Goal: Task Accomplishment & Management: Complete application form

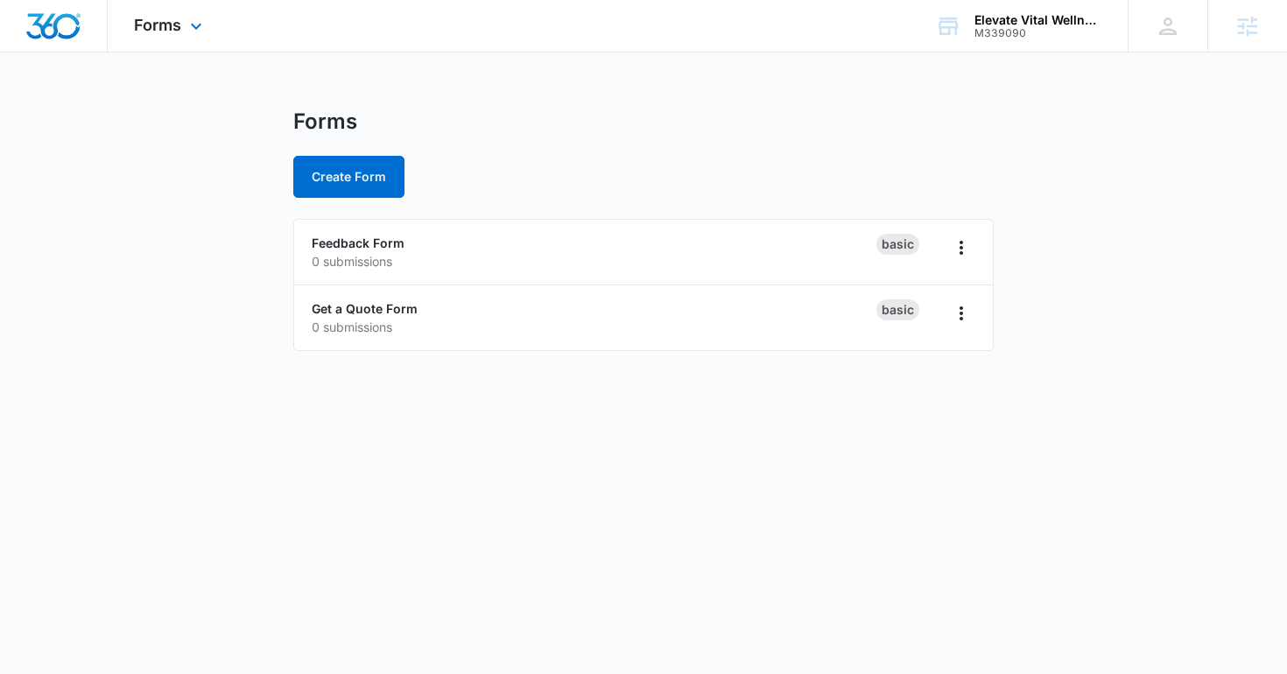
click at [208, 30] on div "Forms Apps Reputation Websites Forms CRM Email Social Shop Content Ads Intellig…" at bounding box center [170, 26] width 125 height 52
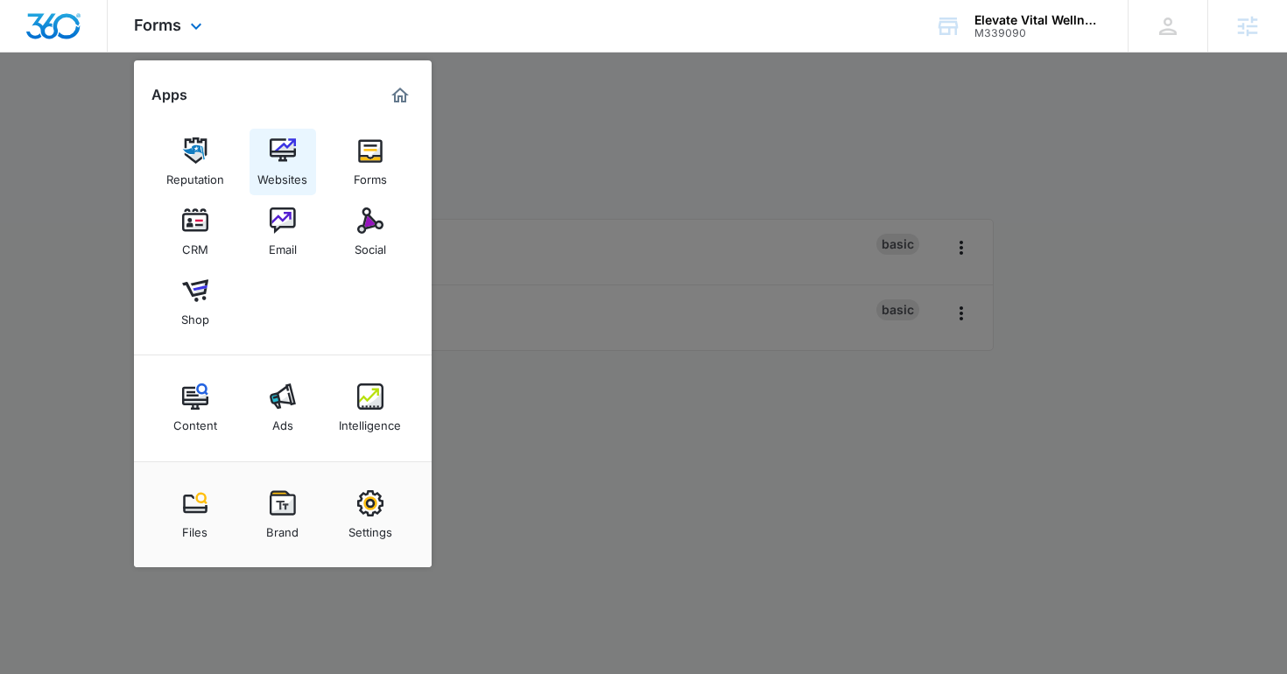
click at [250, 142] on link "Websites" at bounding box center [282, 162] width 67 height 67
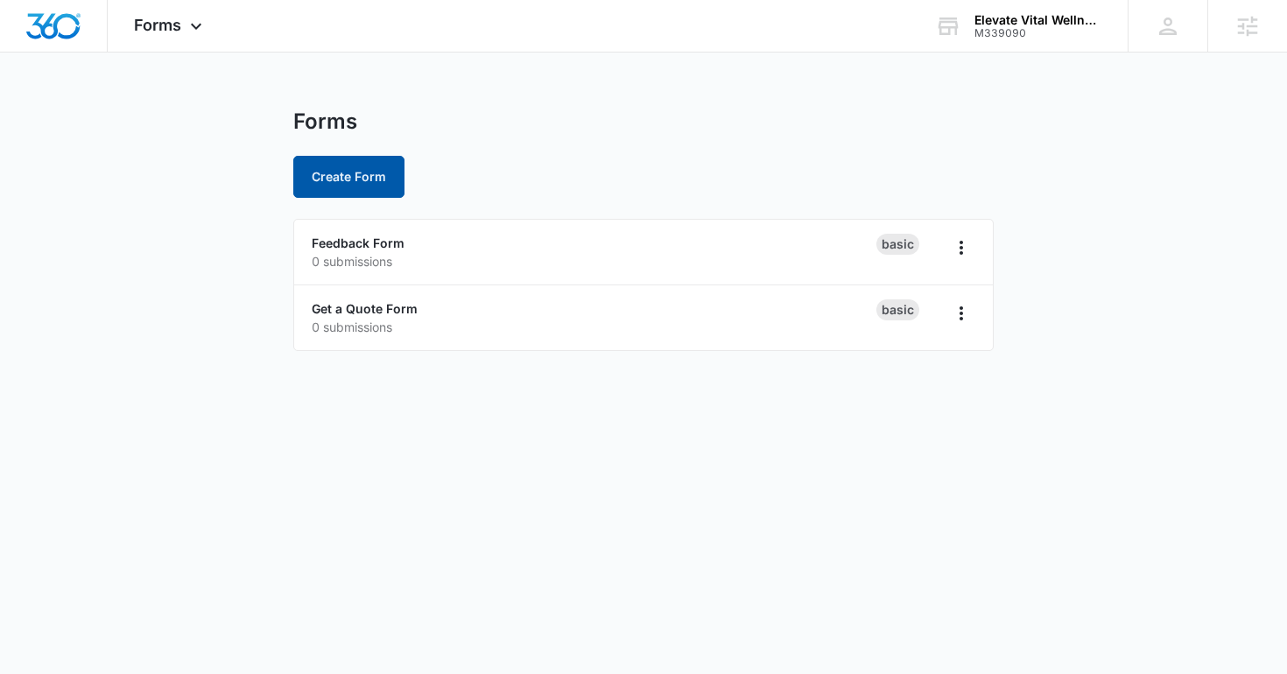
click at [380, 176] on button "Create Form" at bounding box center [348, 177] width 111 height 42
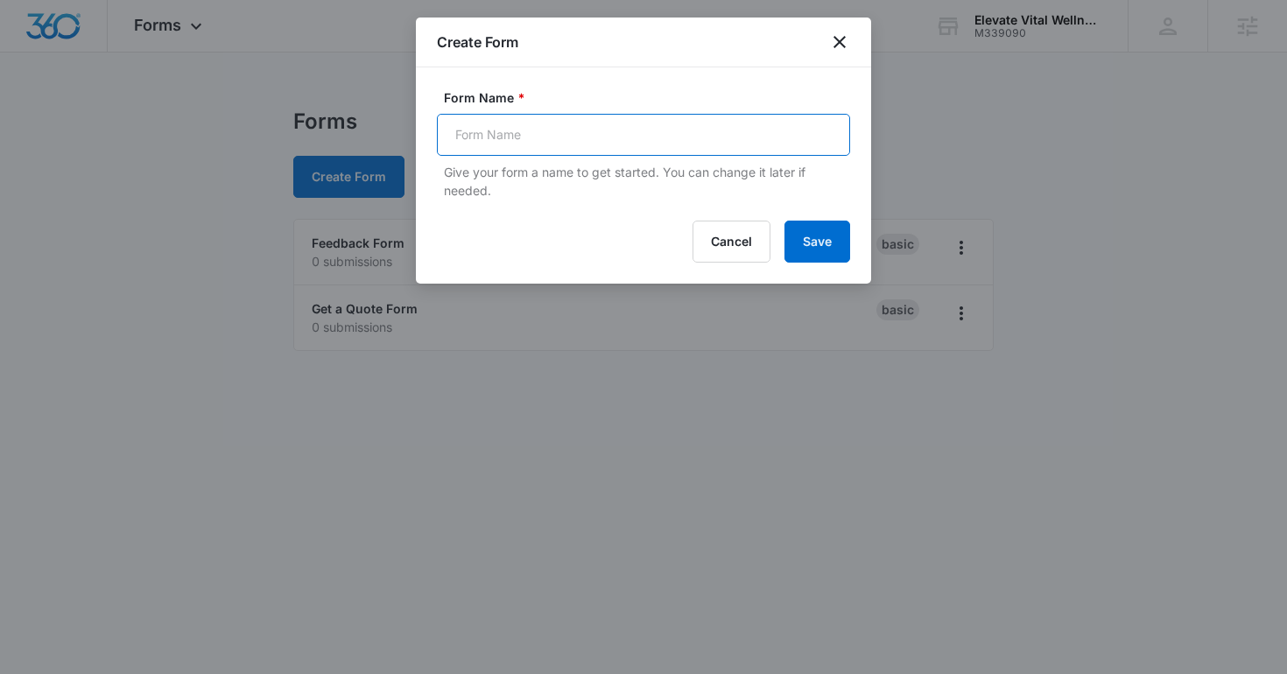
click at [516, 130] on input "Form Name *" at bounding box center [643, 135] width 413 height 42
type input "Anti-Inflammatory Sign Up"
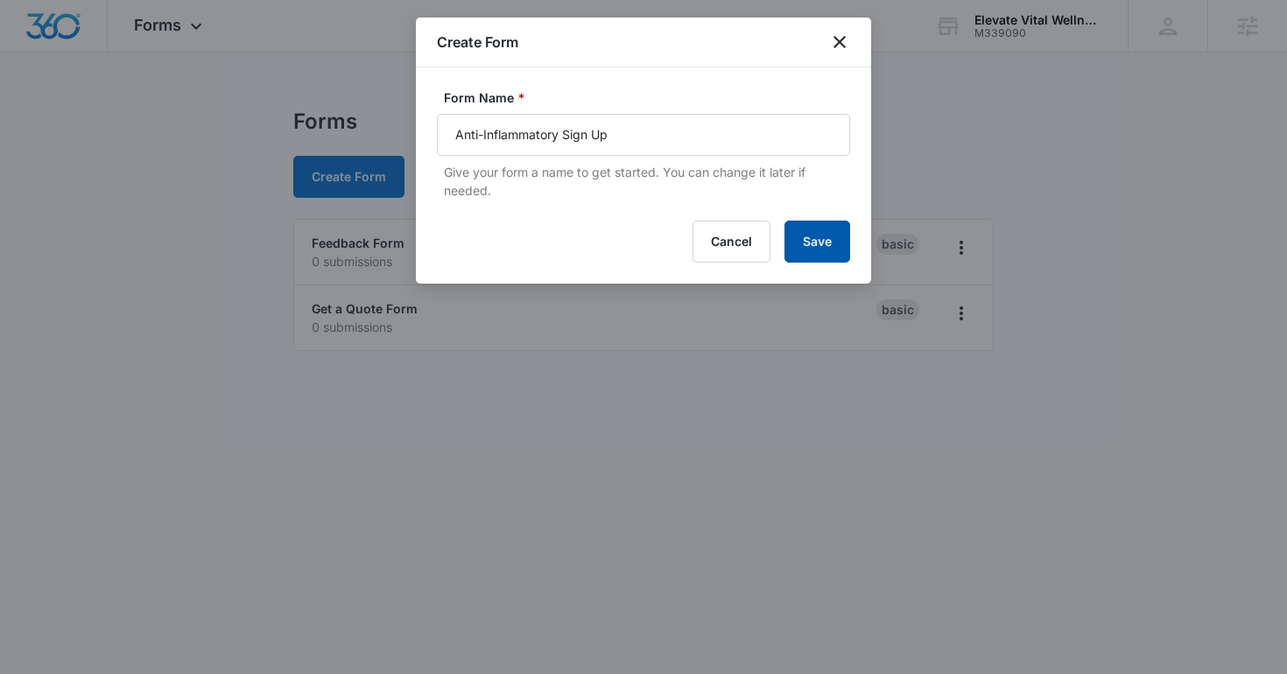
click at [805, 235] on button "Save" at bounding box center [817, 242] width 66 height 42
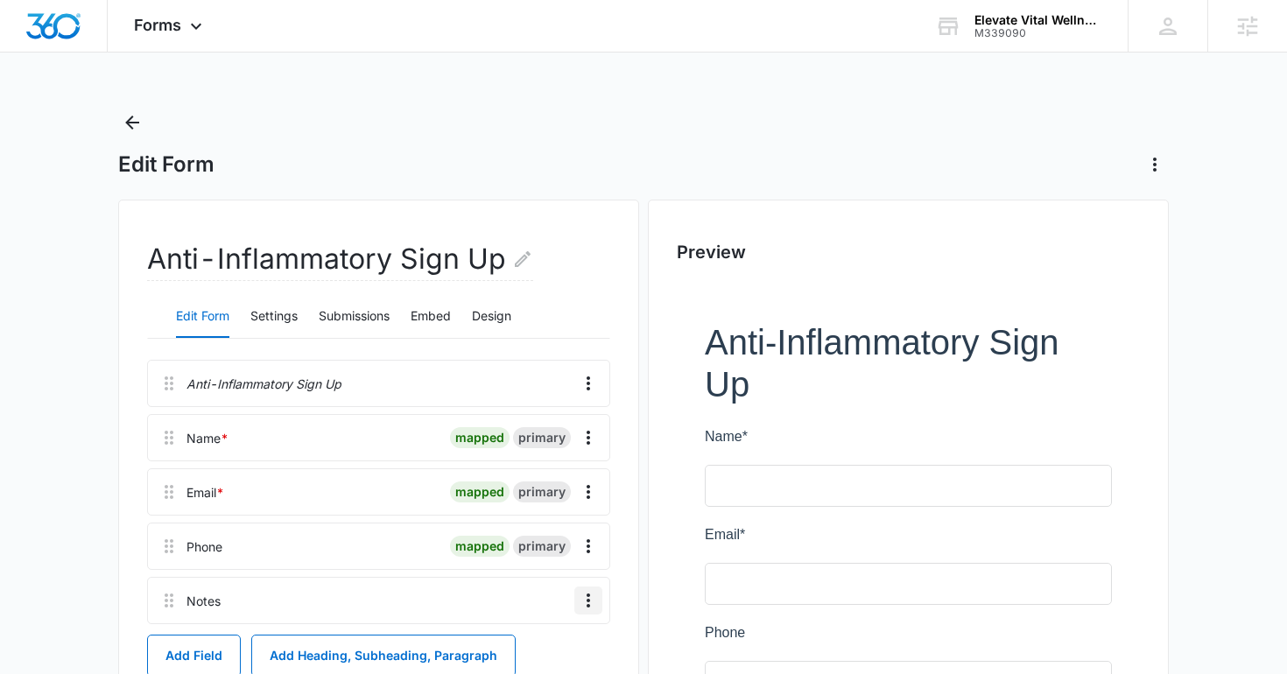
click at [589, 600] on icon "Overflow Menu" at bounding box center [588, 600] width 4 height 14
click at [554, 526] on div "Edit" at bounding box center [541, 525] width 37 height 12
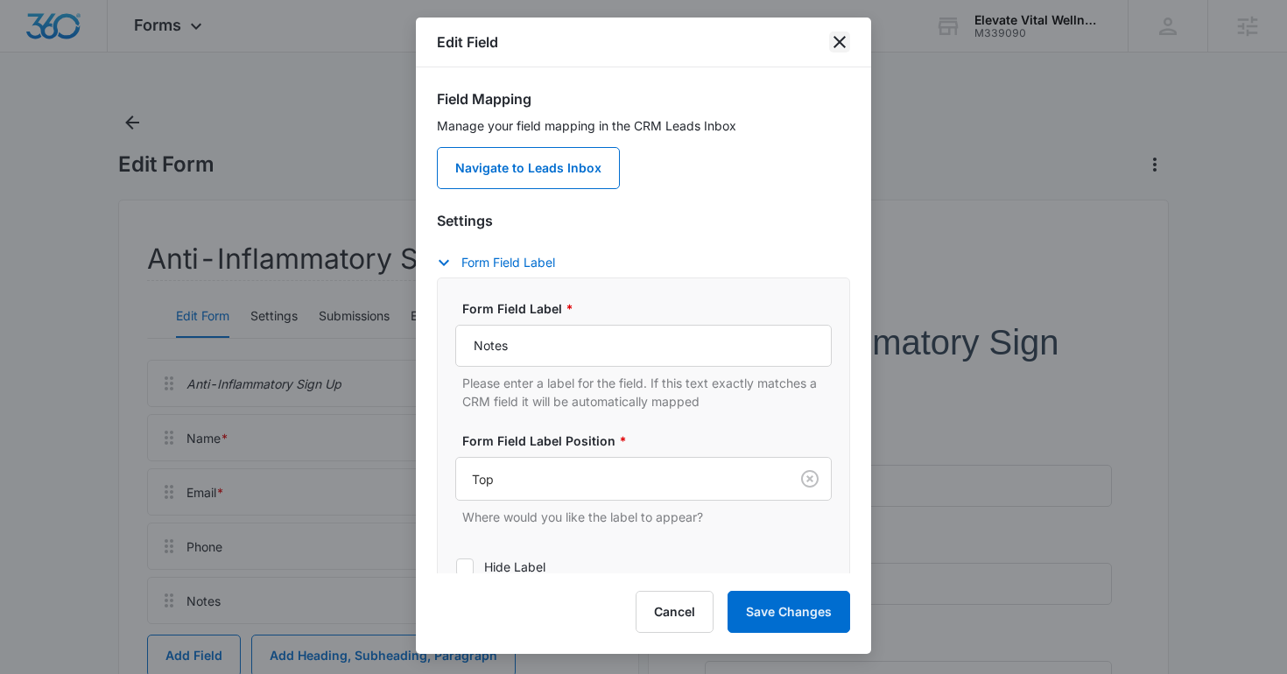
click at [833, 46] on icon "close" at bounding box center [839, 42] width 12 height 12
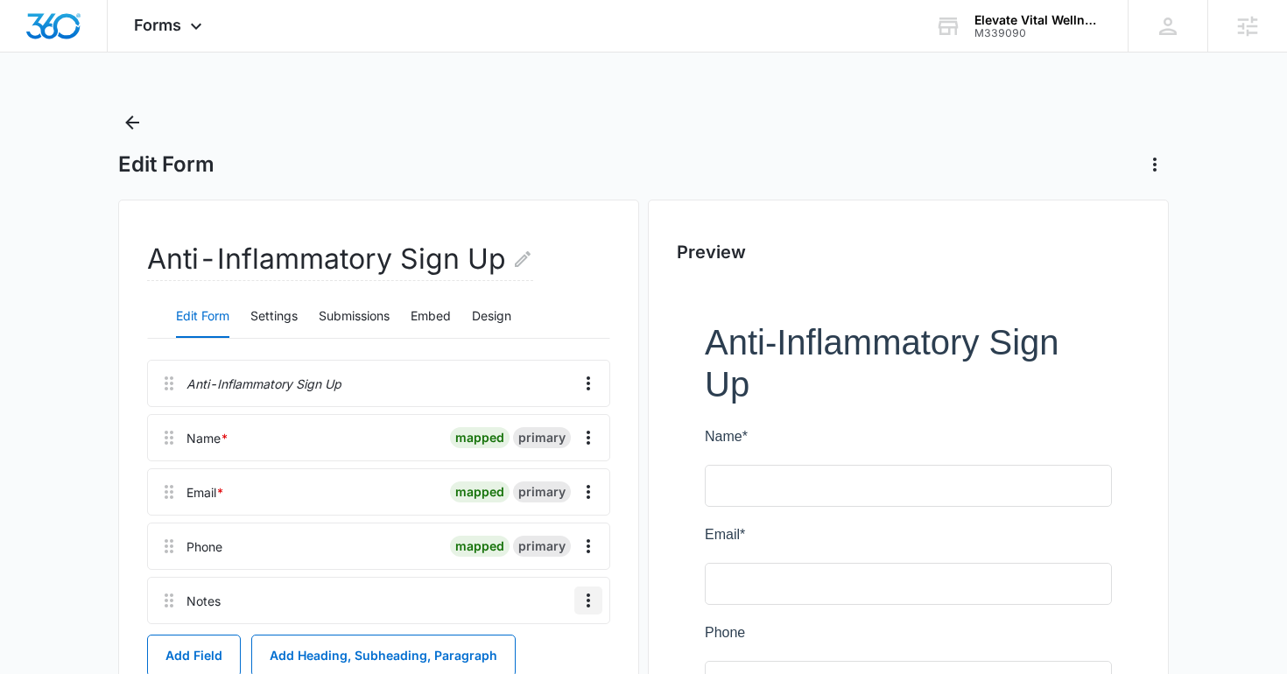
click at [589, 600] on icon "Overflow Menu" at bounding box center [588, 600] width 4 height 14
click at [533, 553] on div "Delete" at bounding box center [541, 551] width 37 height 12
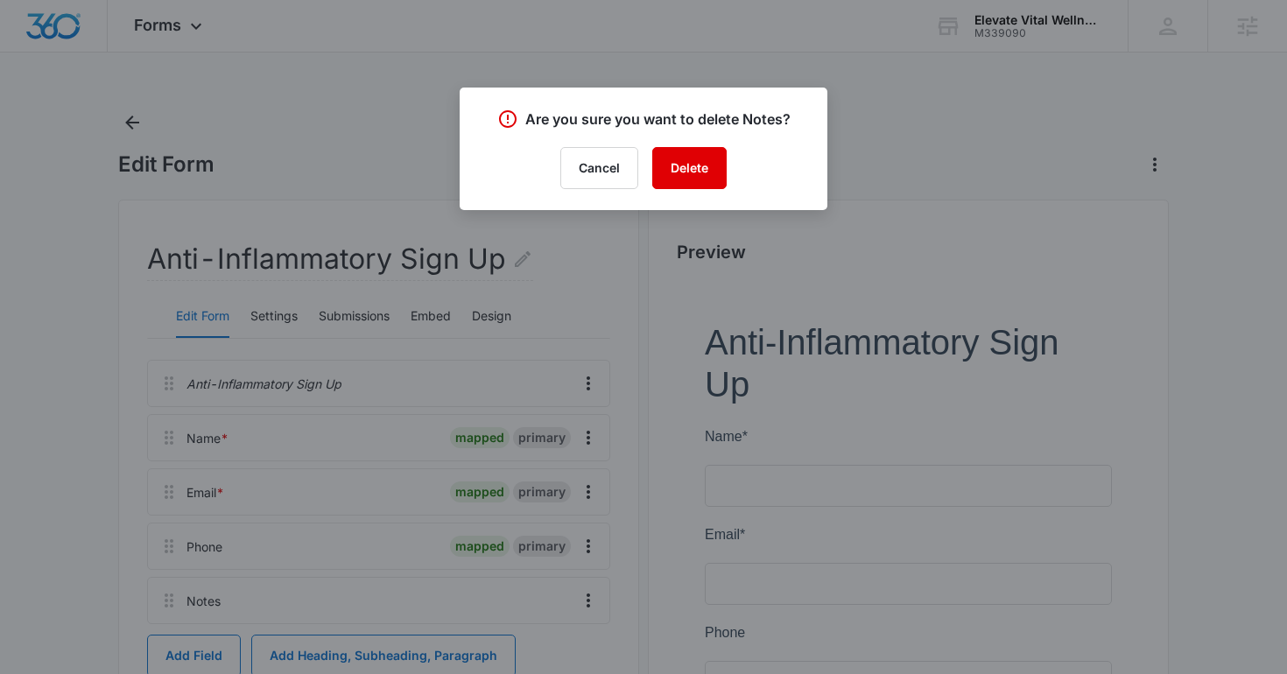
click at [675, 159] on button "Delete" at bounding box center [689, 168] width 74 height 42
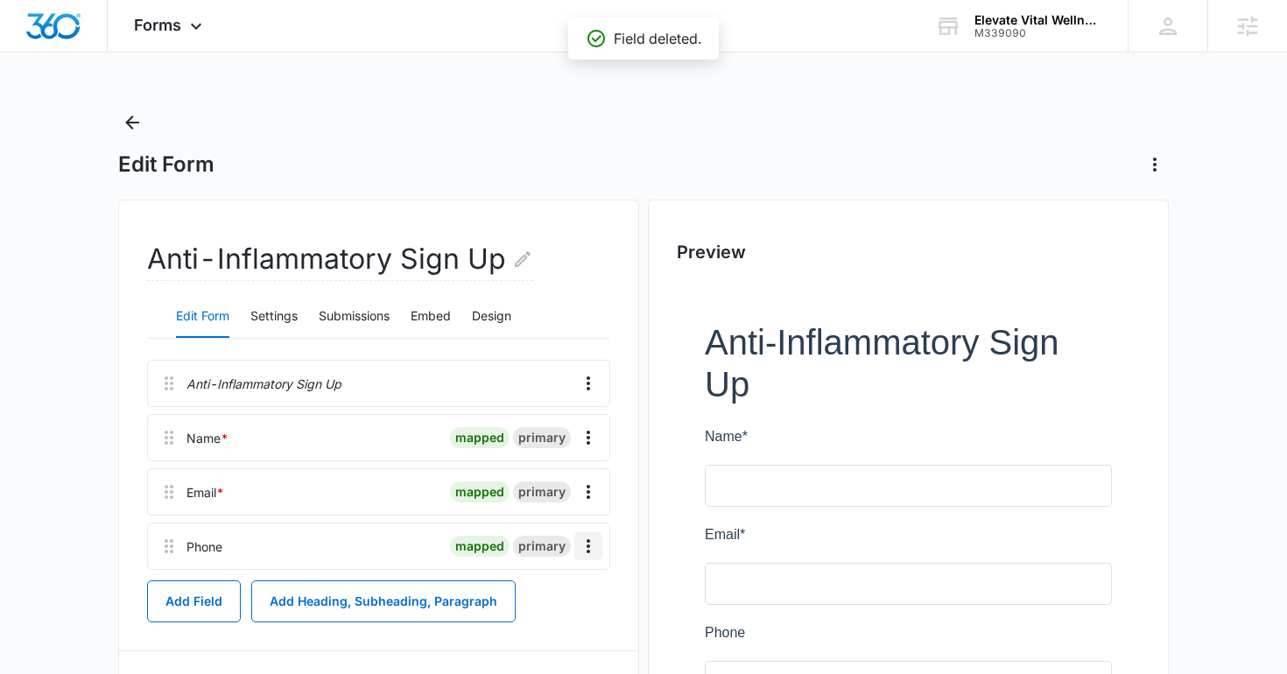
click at [590, 548] on icon "Overflow Menu" at bounding box center [588, 546] width 21 height 21
click at [555, 596] on div "Edit" at bounding box center [541, 595] width 37 height 12
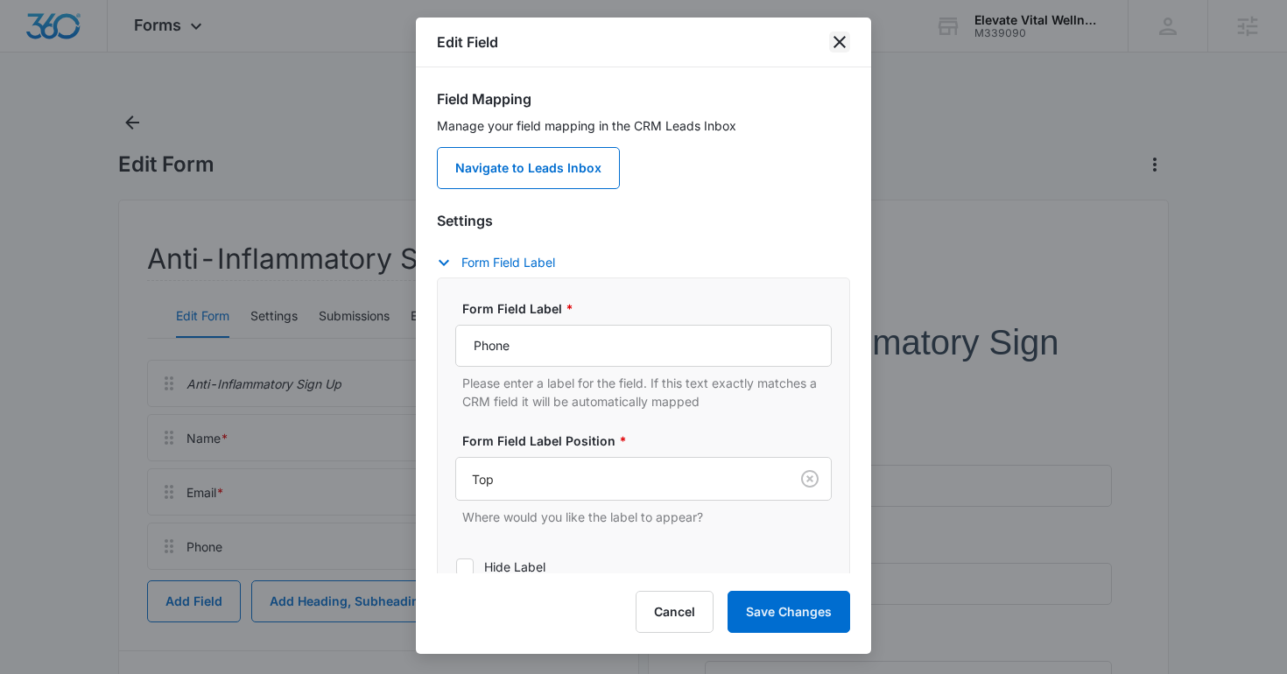
click at [836, 38] on icon "close" at bounding box center [839, 42] width 12 height 12
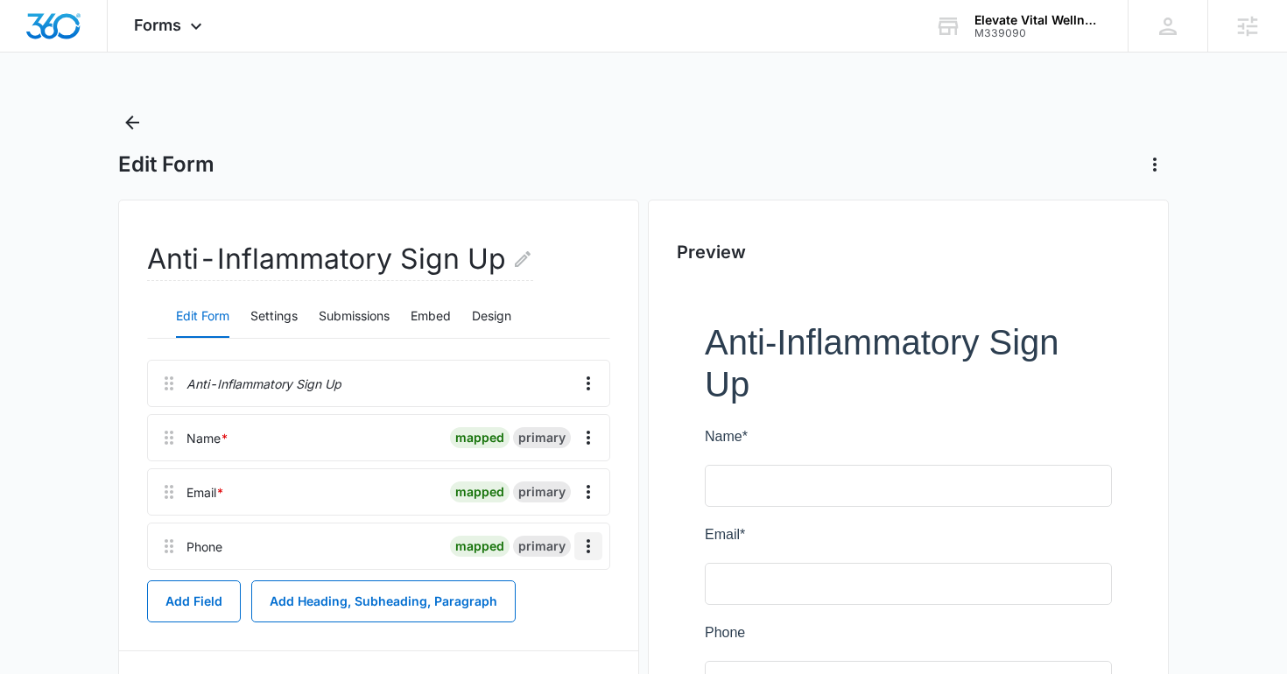
click at [587, 546] on icon "Overflow Menu" at bounding box center [588, 546] width 4 height 14
click at [537, 627] on div "Delete" at bounding box center [541, 621] width 37 height 12
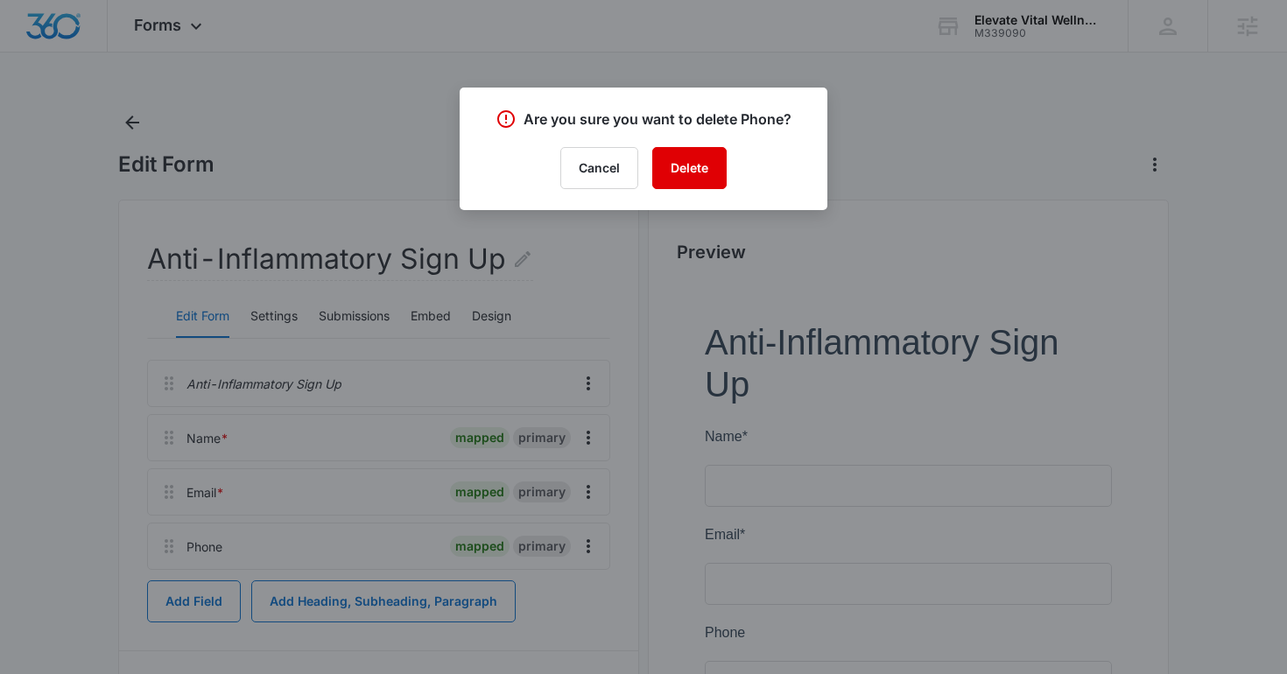
click at [665, 174] on button "Delete" at bounding box center [689, 168] width 74 height 42
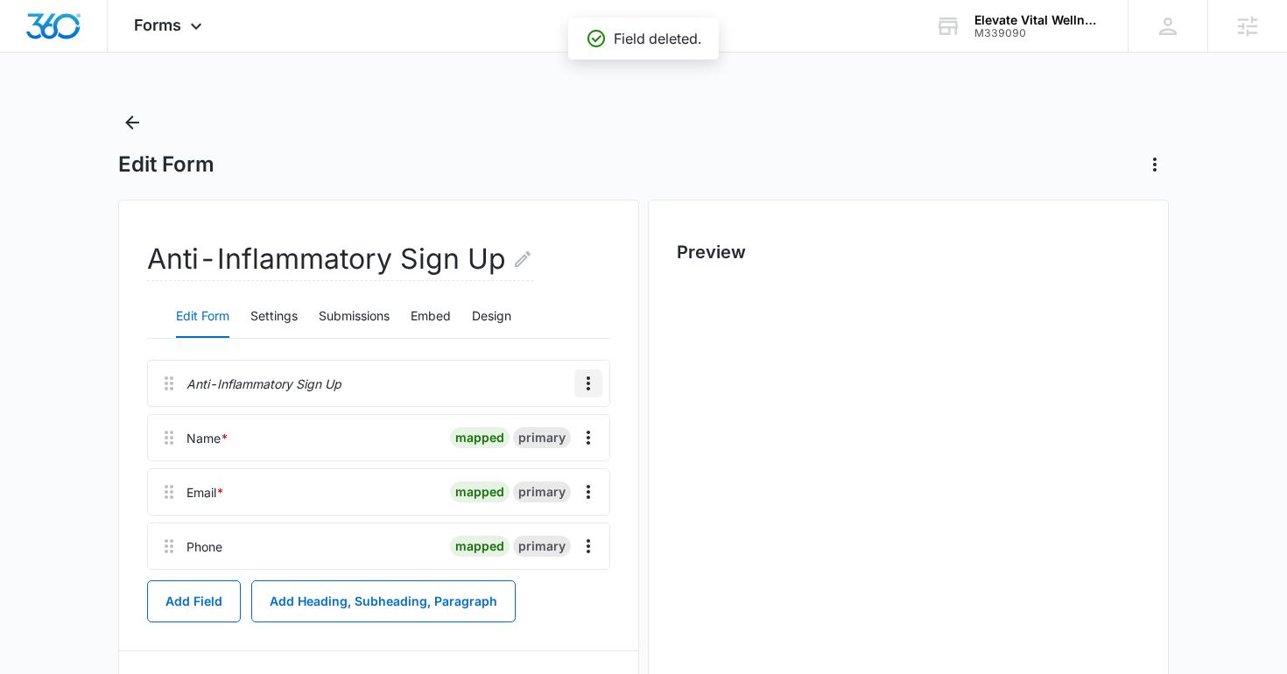
click at [588, 382] on icon "Overflow Menu" at bounding box center [588, 383] width 4 height 14
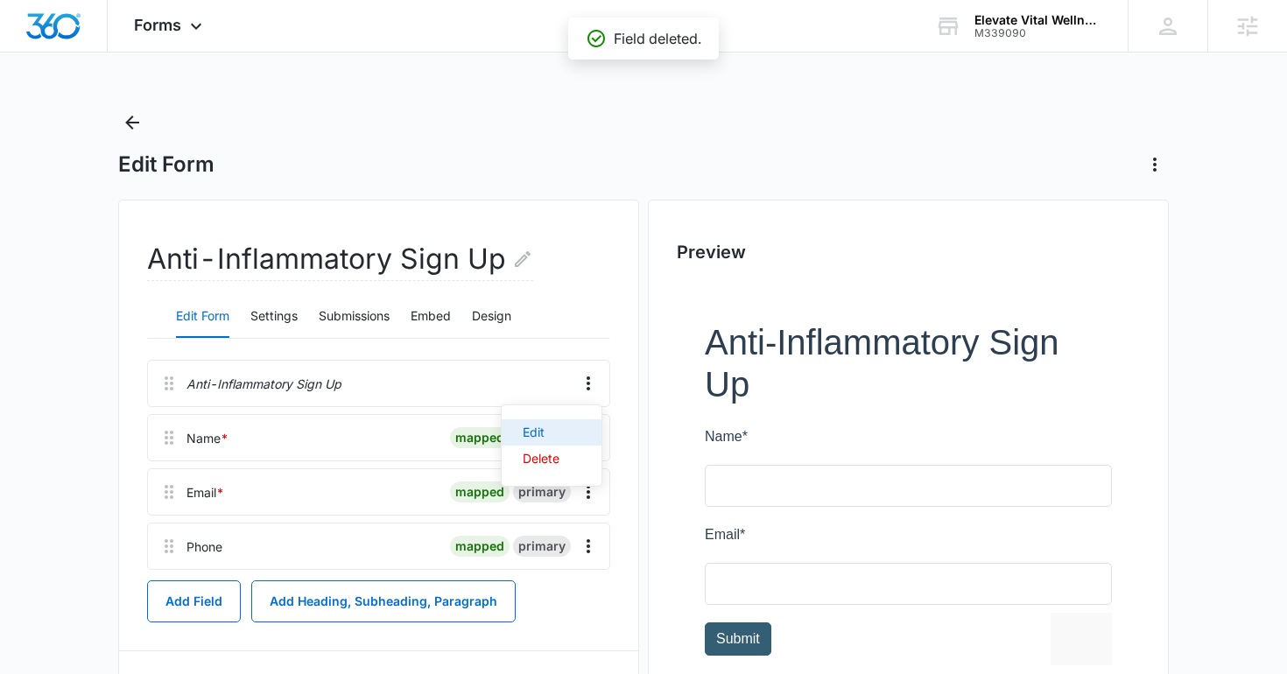
click at [557, 427] on div "Edit" at bounding box center [541, 432] width 37 height 12
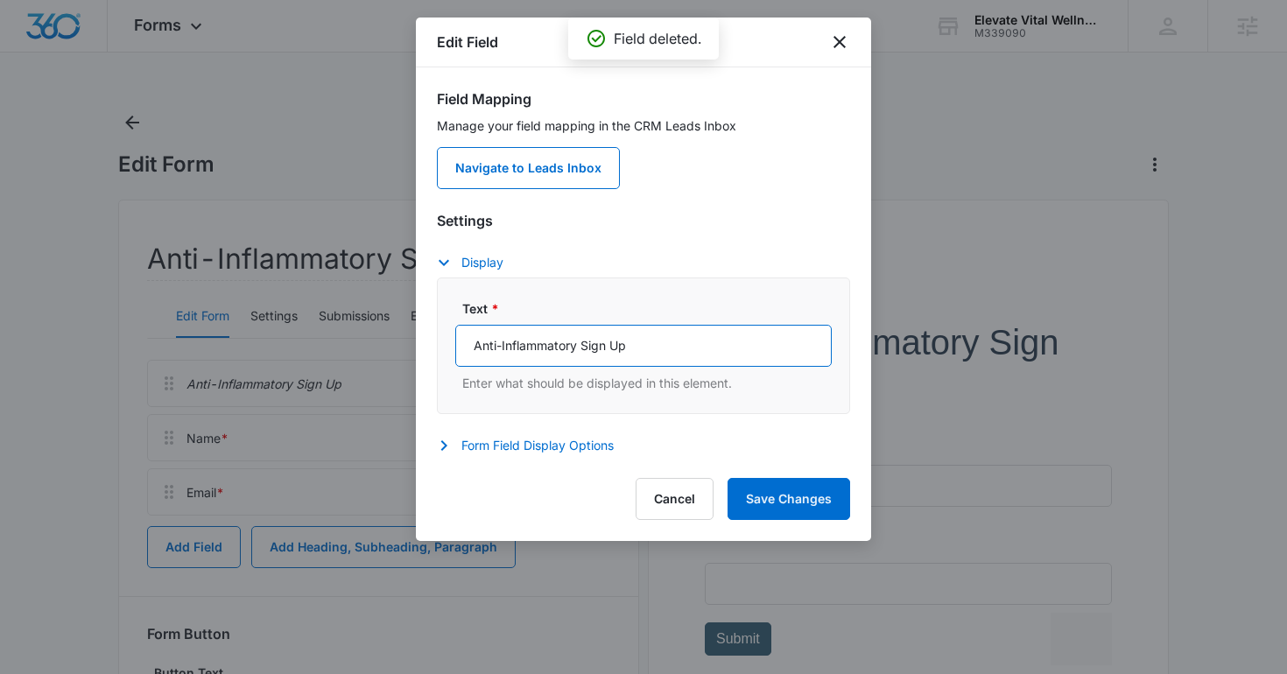
click at [616, 336] on input "Anti-Inflammatory Sign Up" at bounding box center [643, 346] width 376 height 42
paste input "Free Anti-Inflammatory Guide Sign up to receive a free guide to help decrease i…"
drag, startPoint x: 822, startPoint y: 343, endPoint x: 640, endPoint y: 354, distance: 182.3
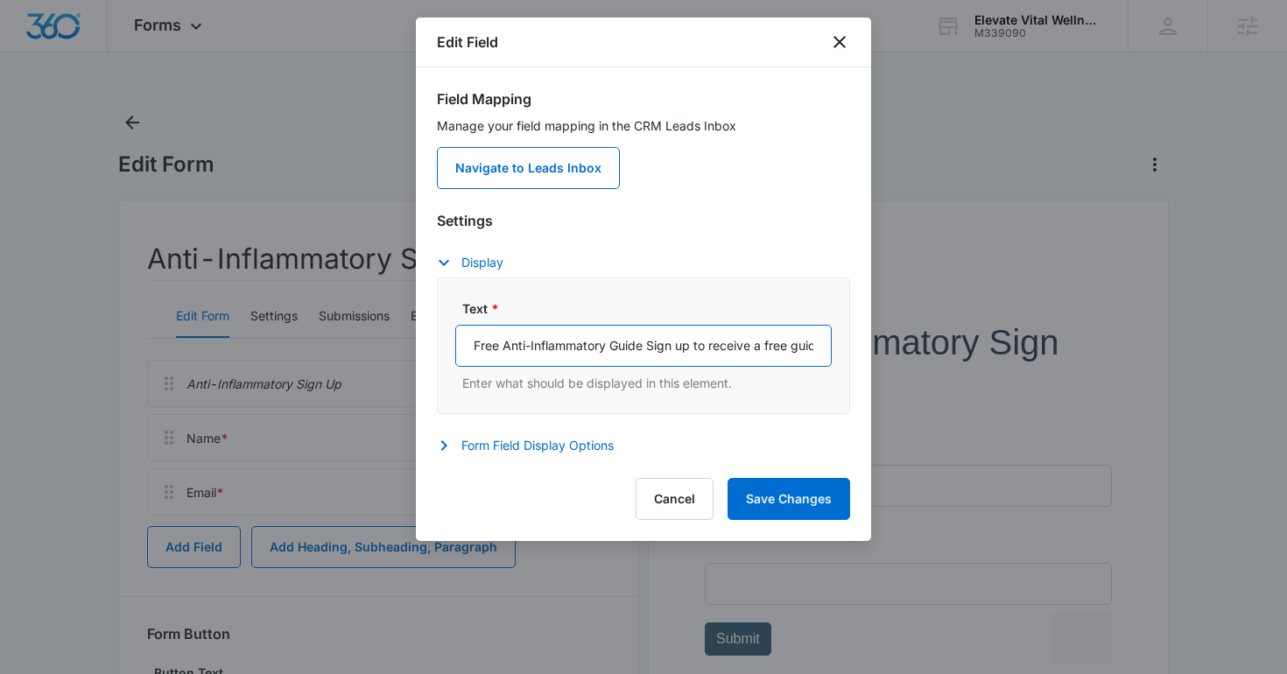
click at [641, 354] on input "Free Anti-Inflammatory Guide Sign up to receive a free guide to help decrease i…" at bounding box center [643, 346] width 376 height 42
type input "Free Anti-Inflammatory Guide"
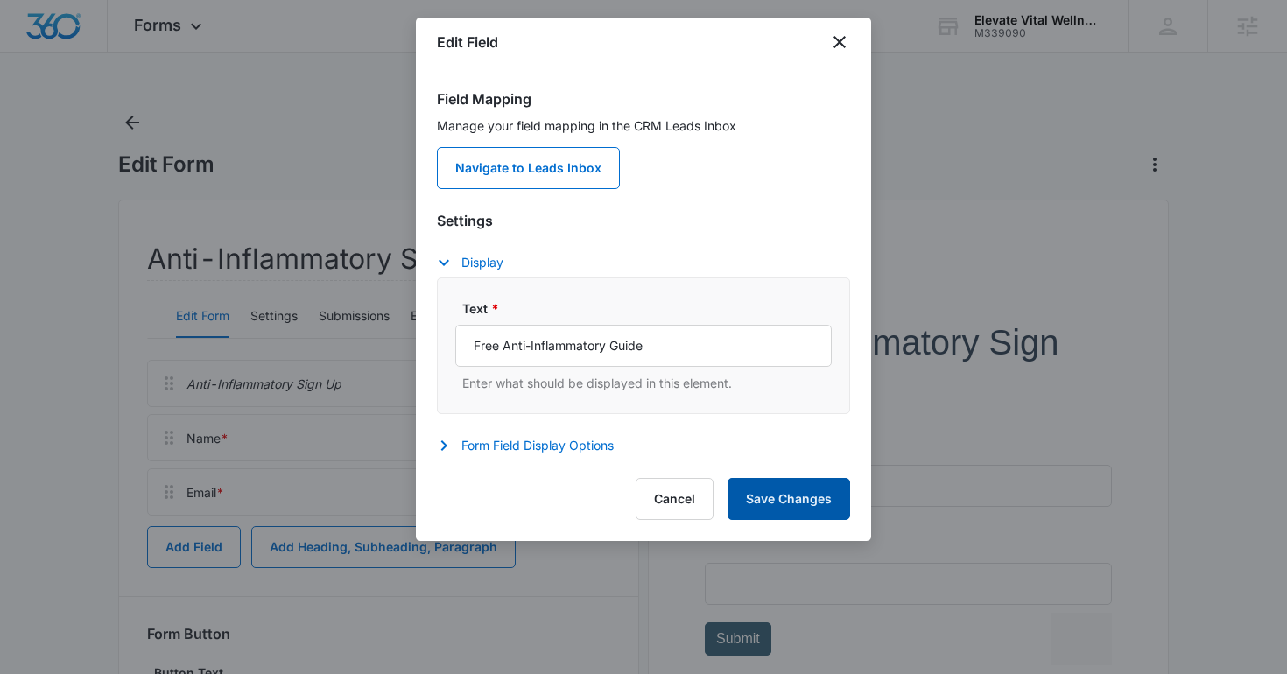
click at [789, 503] on button "Save Changes" at bounding box center [788, 499] width 123 height 42
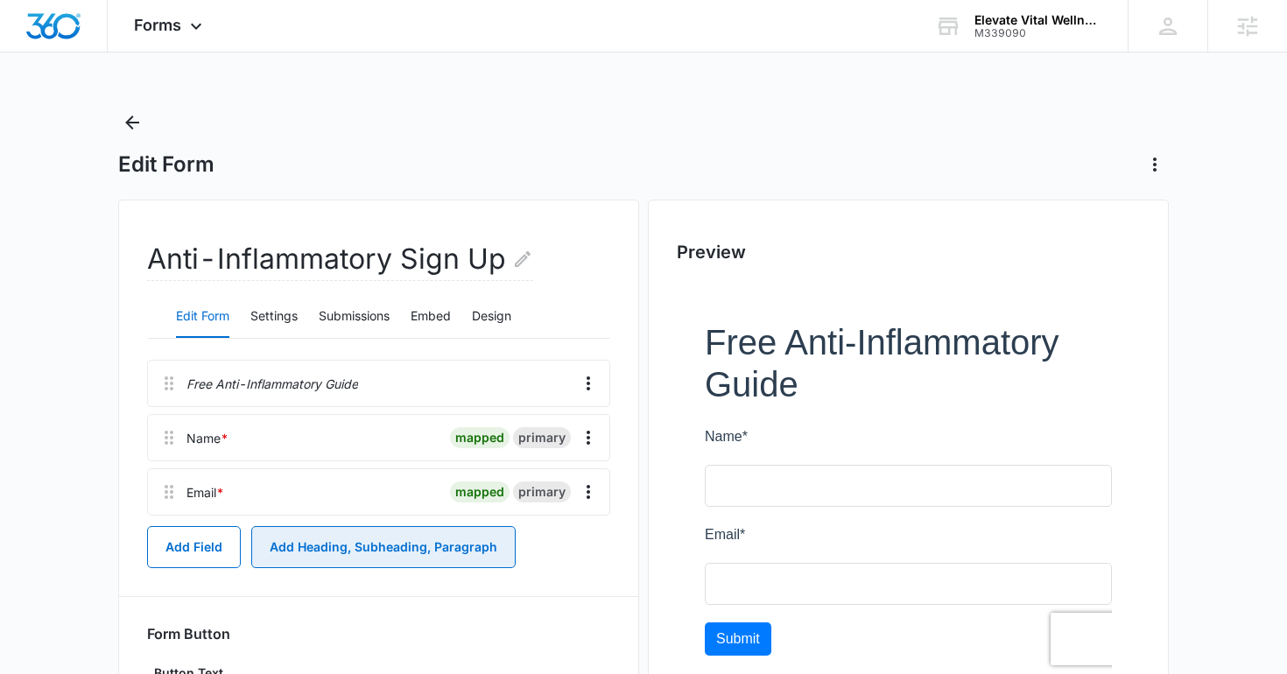
click at [326, 552] on button "Add Heading, Subheading, Paragraph" at bounding box center [383, 547] width 264 height 42
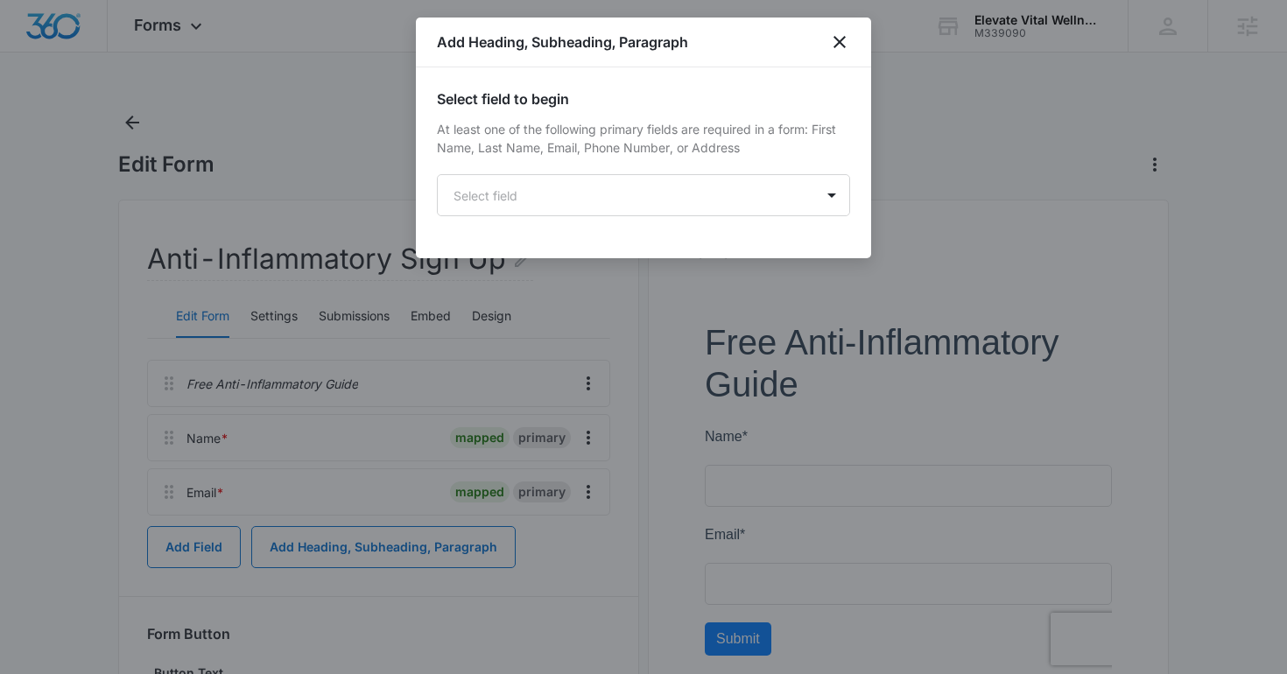
click at [544, 200] on body "Forms Apps Reputation Websites Forms CRM Email Social Shop Content Ads Intellig…" at bounding box center [643, 429] width 1287 height 859
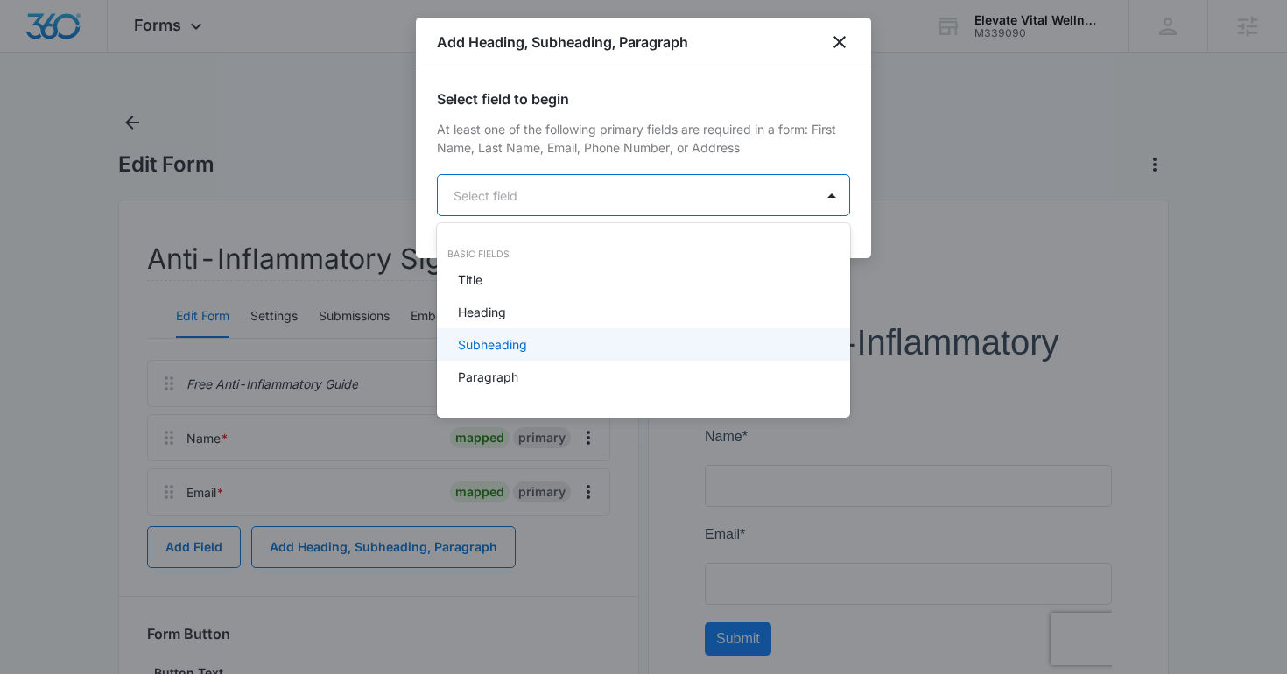
click at [531, 338] on div "Subheading" at bounding box center [642, 344] width 368 height 18
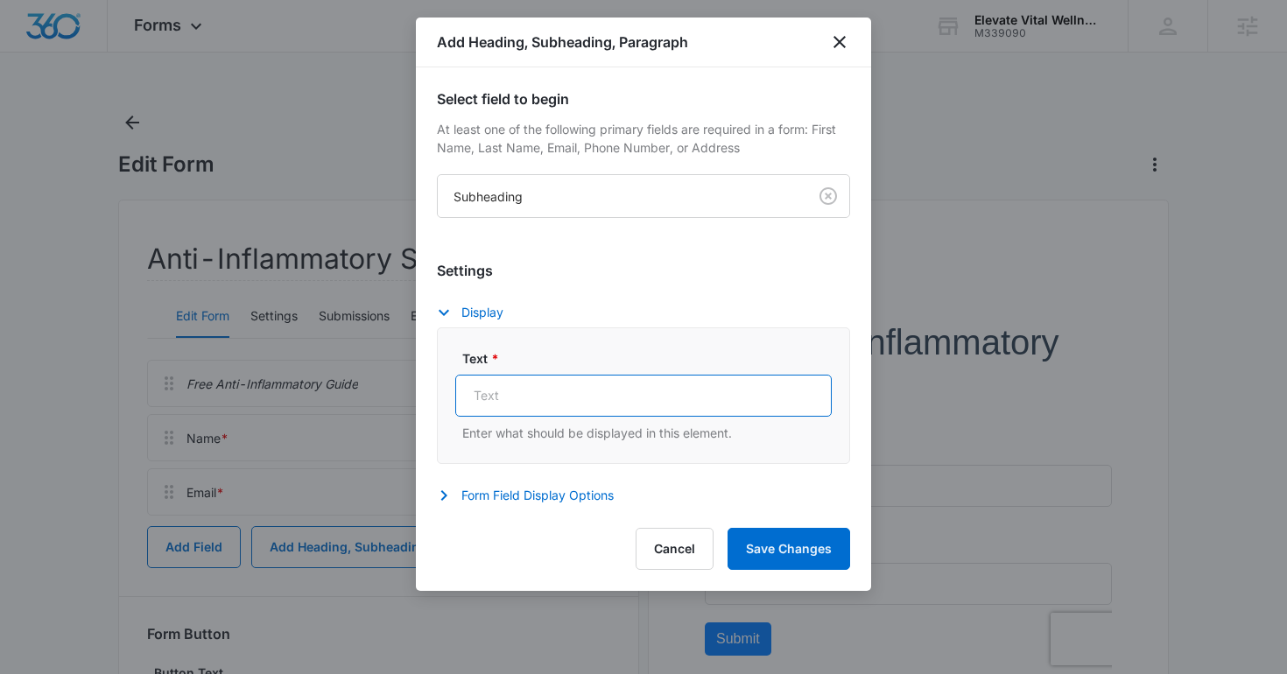
click at [557, 384] on input "Text *" at bounding box center [643, 396] width 376 height 42
paste input "Sign up to receive a free guide to help decrease inflammation!"
type input "Sign up to receive a free guide to help decrease inflammation!"
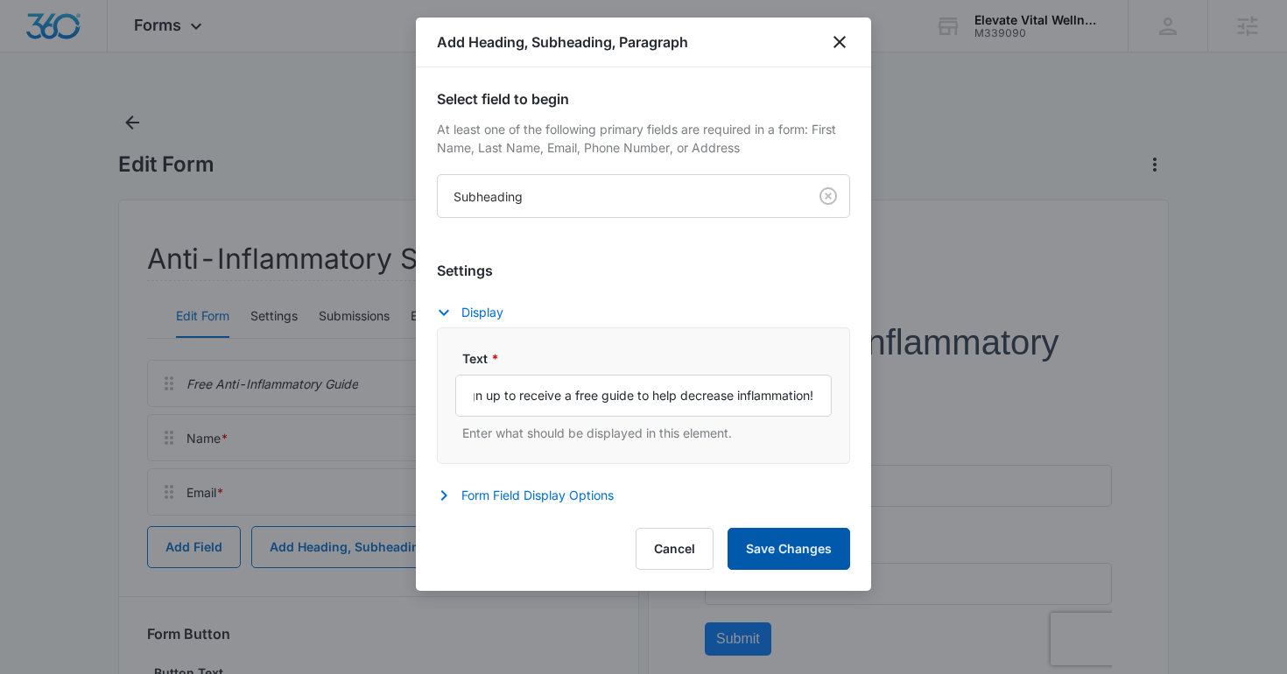
scroll to position [0, 0]
click at [753, 551] on button "Save Changes" at bounding box center [788, 549] width 123 height 42
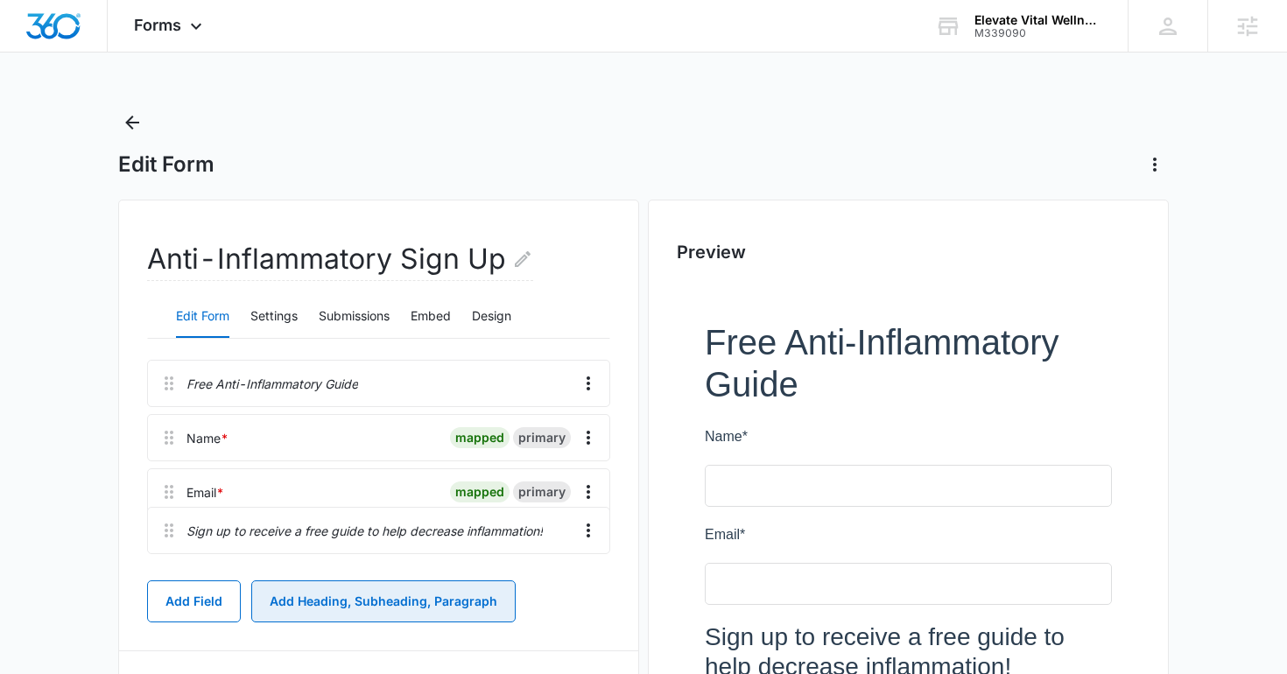
scroll to position [2, 0]
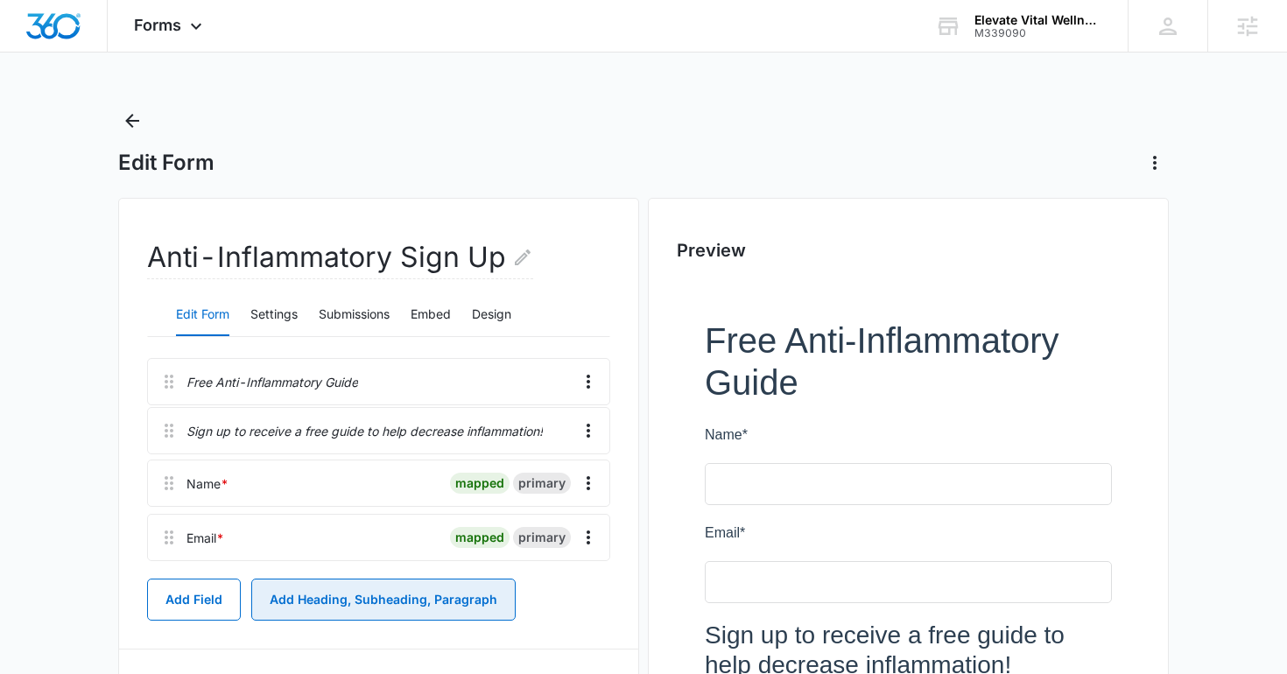
drag, startPoint x: 173, startPoint y: 542, endPoint x: 173, endPoint y: 410, distance: 132.2
click at [173, 410] on div "Free Anti-Inflammatory Guide Name * mapped primary Email * mapped primary Sign …" at bounding box center [378, 463] width 463 height 210
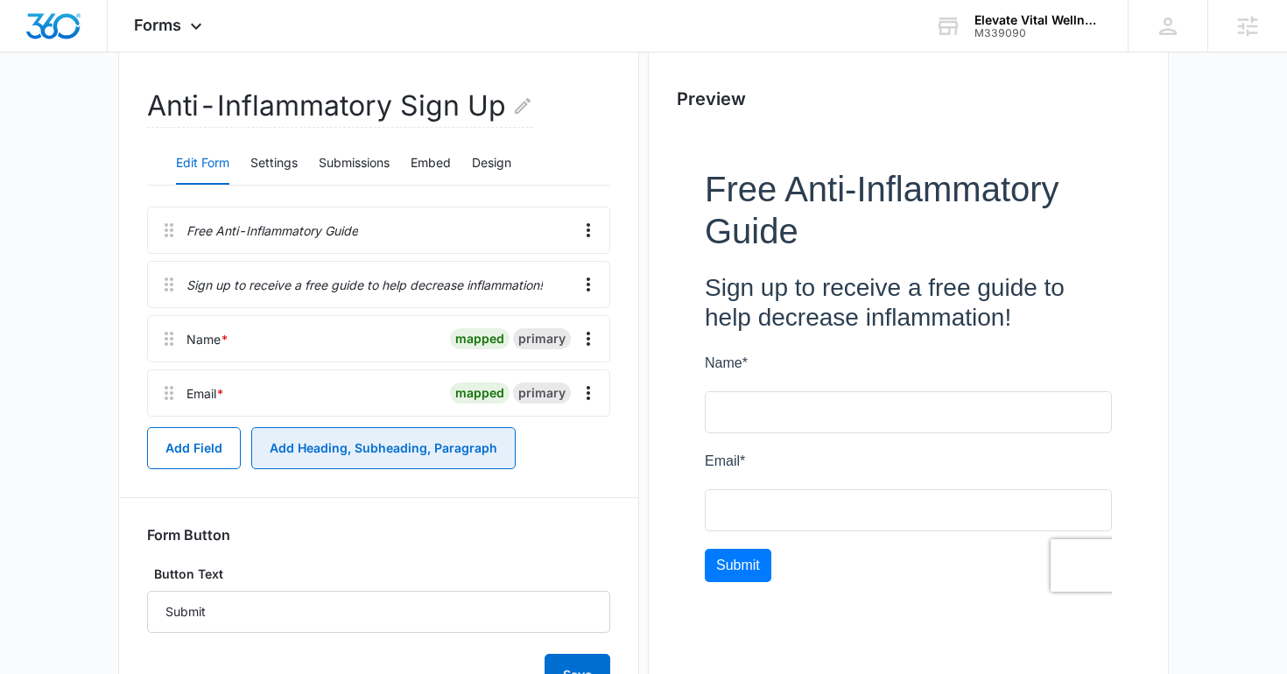
scroll to position [101, 0]
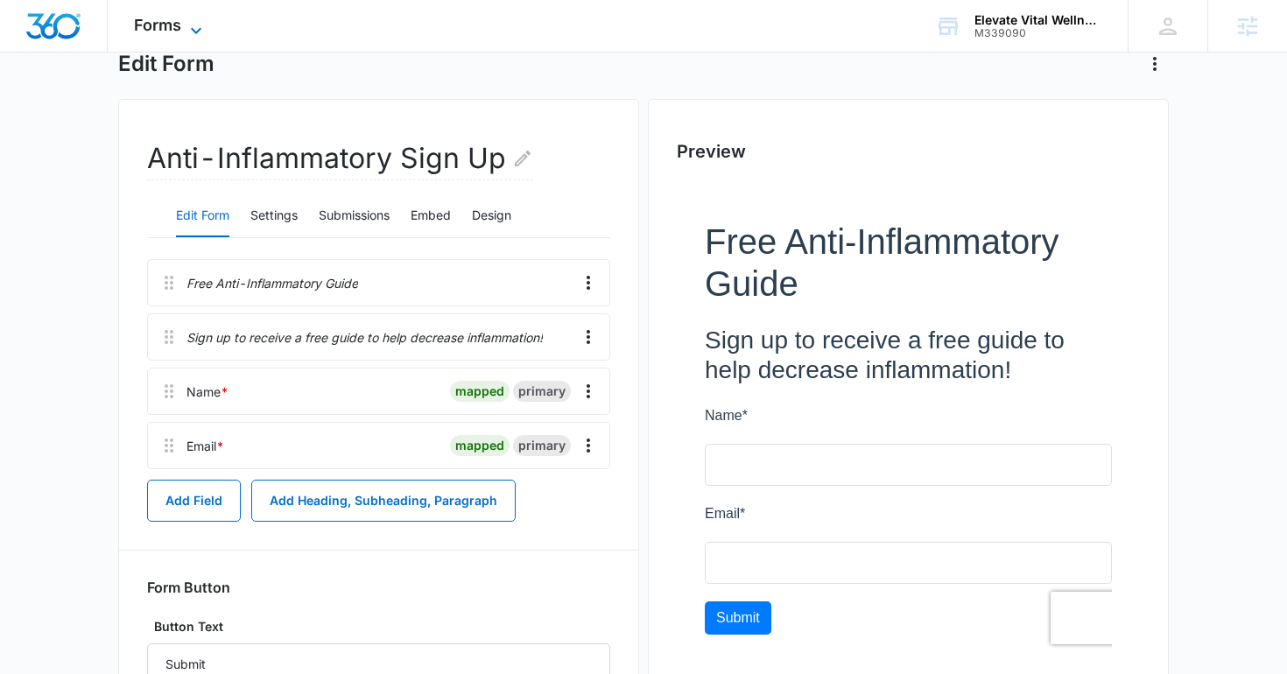
click at [151, 30] on span "Forms" at bounding box center [157, 25] width 47 height 18
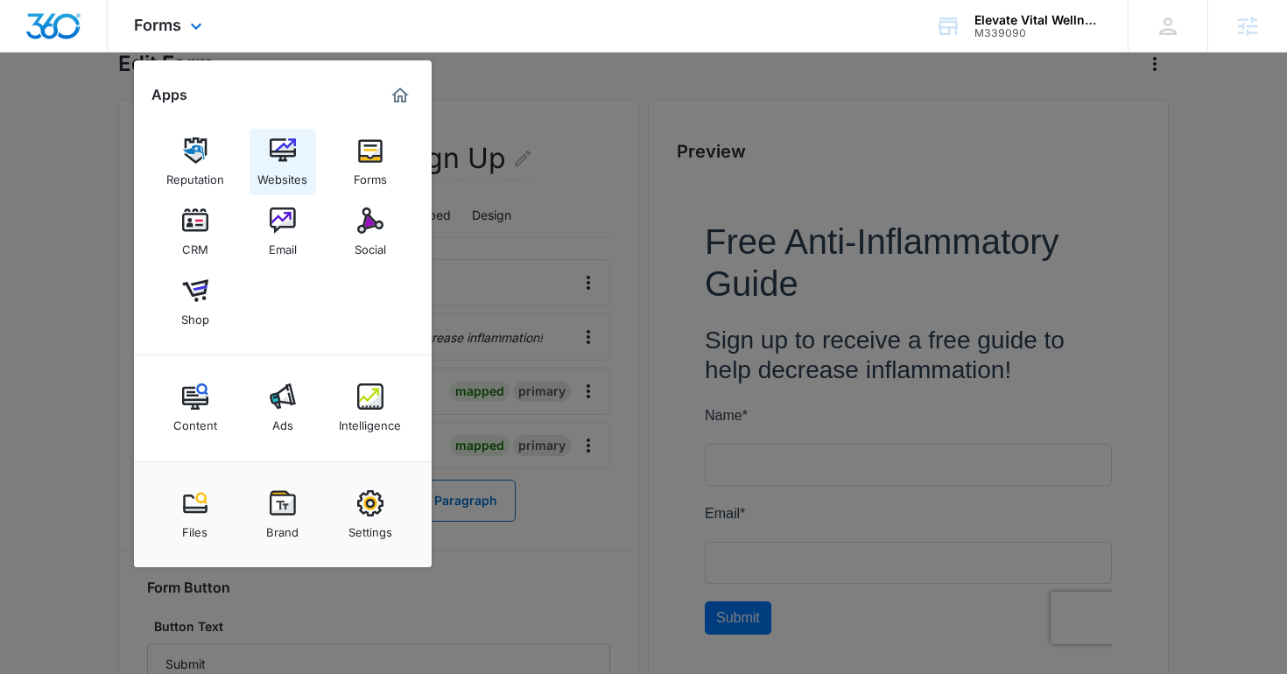
click at [299, 162] on link "Websites" at bounding box center [282, 162] width 67 height 67
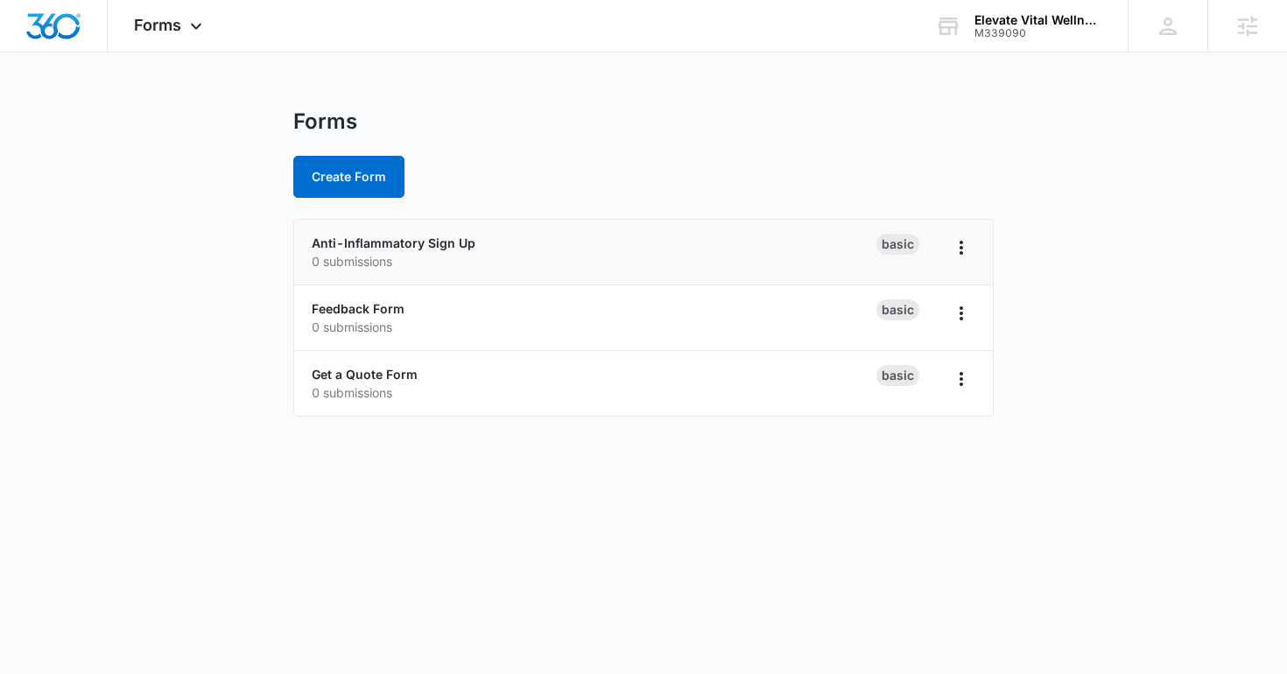
click at [350, 230] on li "Anti-Inflammatory Sign Up 0 submissions Basic" at bounding box center [643, 253] width 698 height 66
click at [354, 244] on link "Anti-Inflammatory Sign Up" at bounding box center [394, 242] width 164 height 15
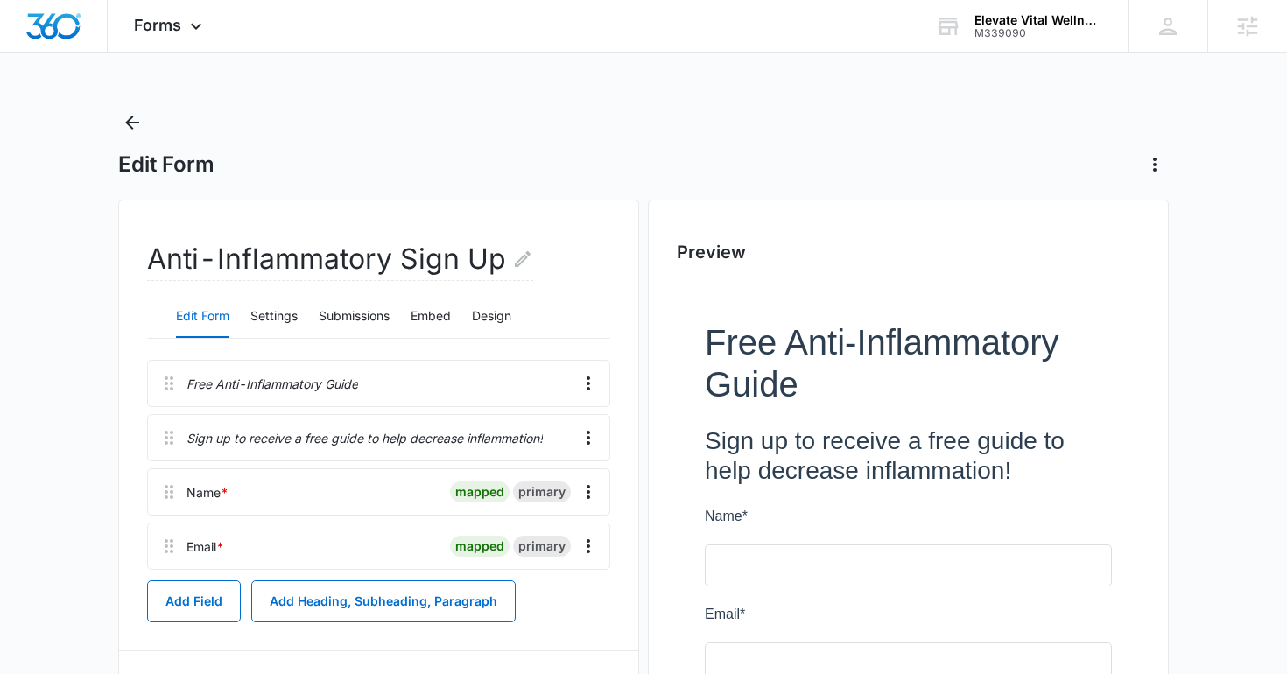
click at [471, 314] on div "Edit Form Settings Submissions Embed Design" at bounding box center [378, 317] width 463 height 44
click at [481, 314] on button "Design" at bounding box center [491, 317] width 39 height 42
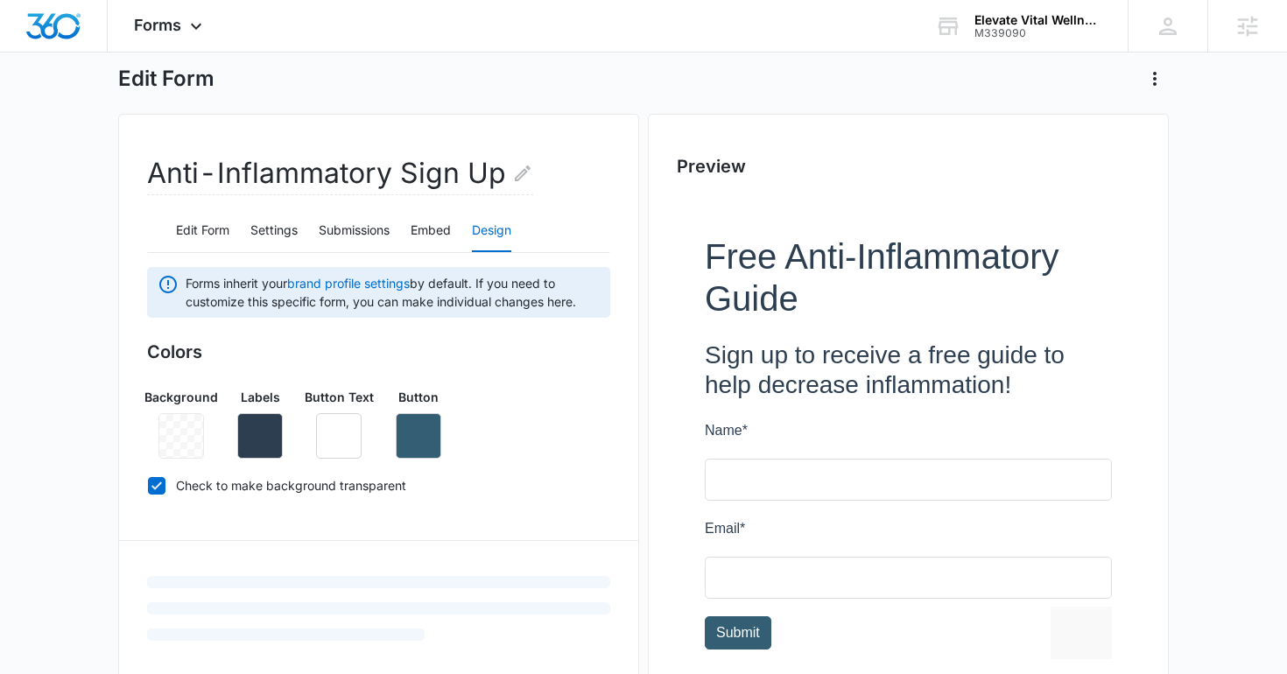
scroll to position [119, 0]
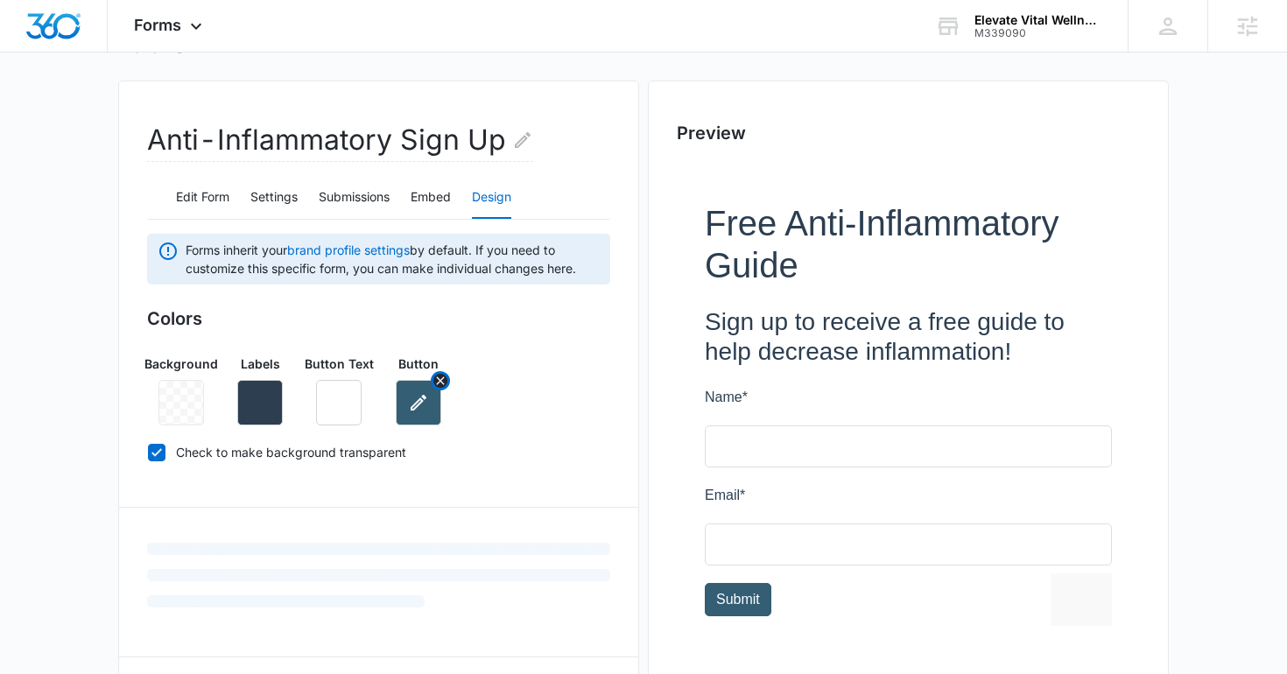
click at [413, 388] on button "button" at bounding box center [419, 403] width 46 height 46
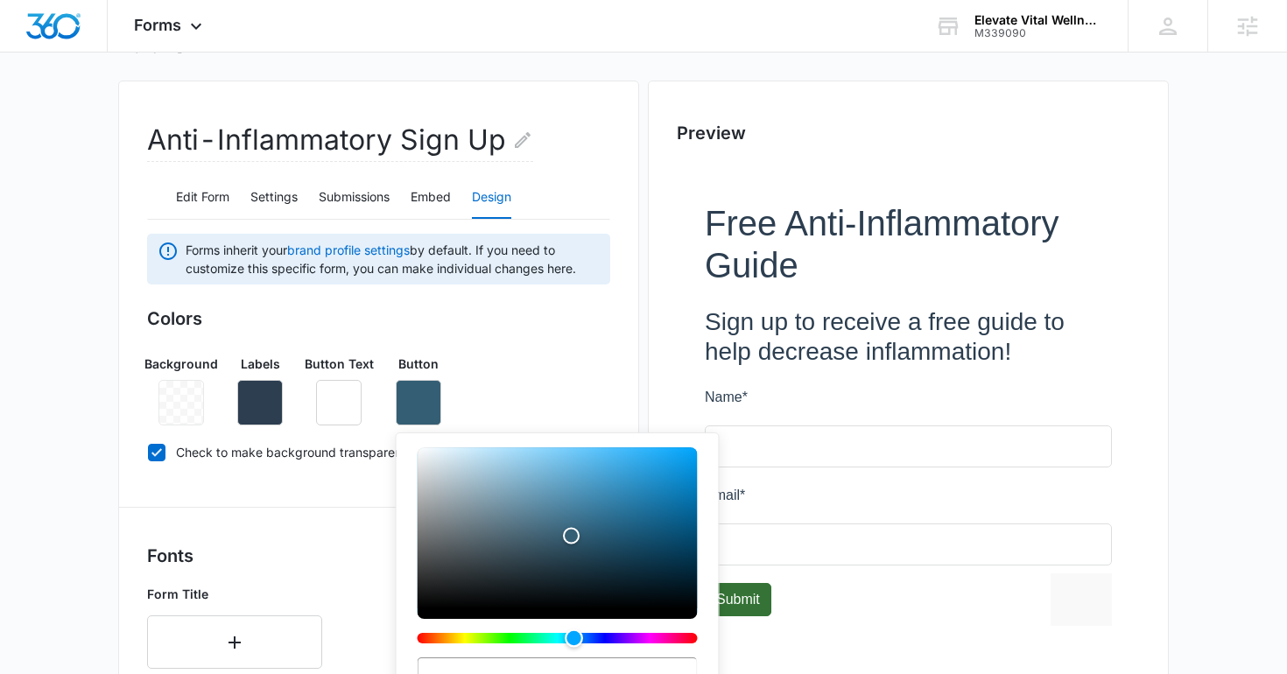
click at [511, 634] on div "Hue" at bounding box center [557, 638] width 280 height 11
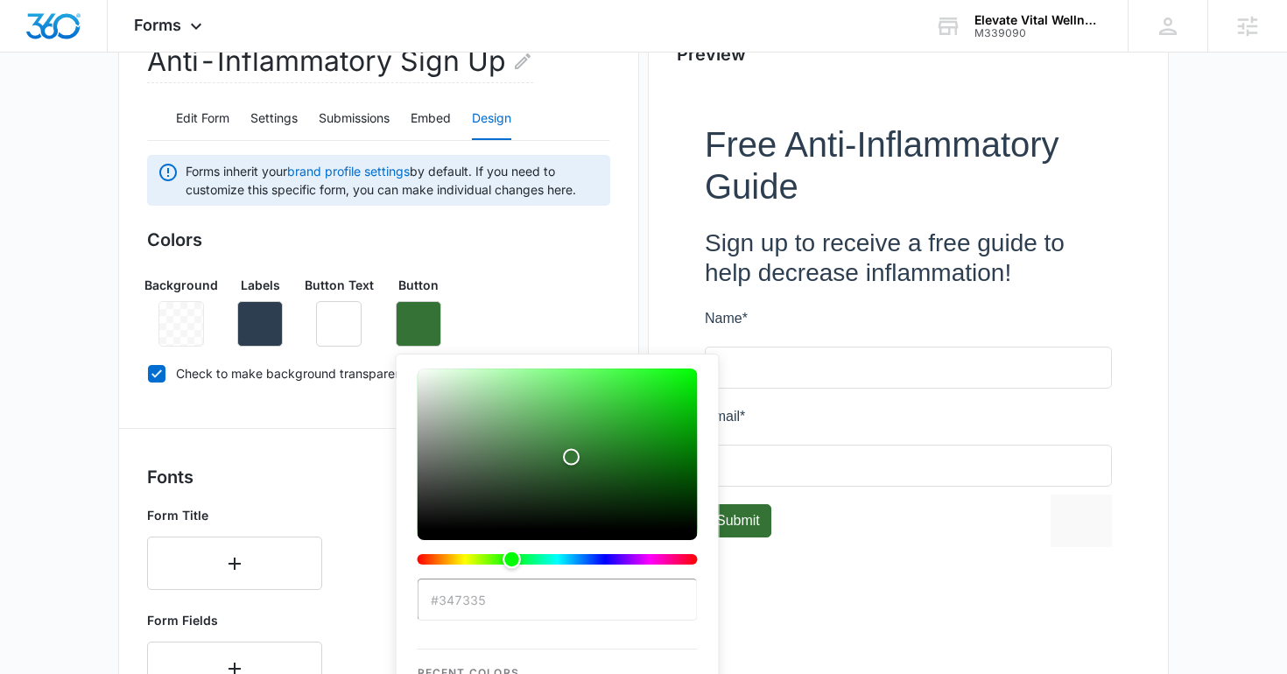
scroll to position [242, 0]
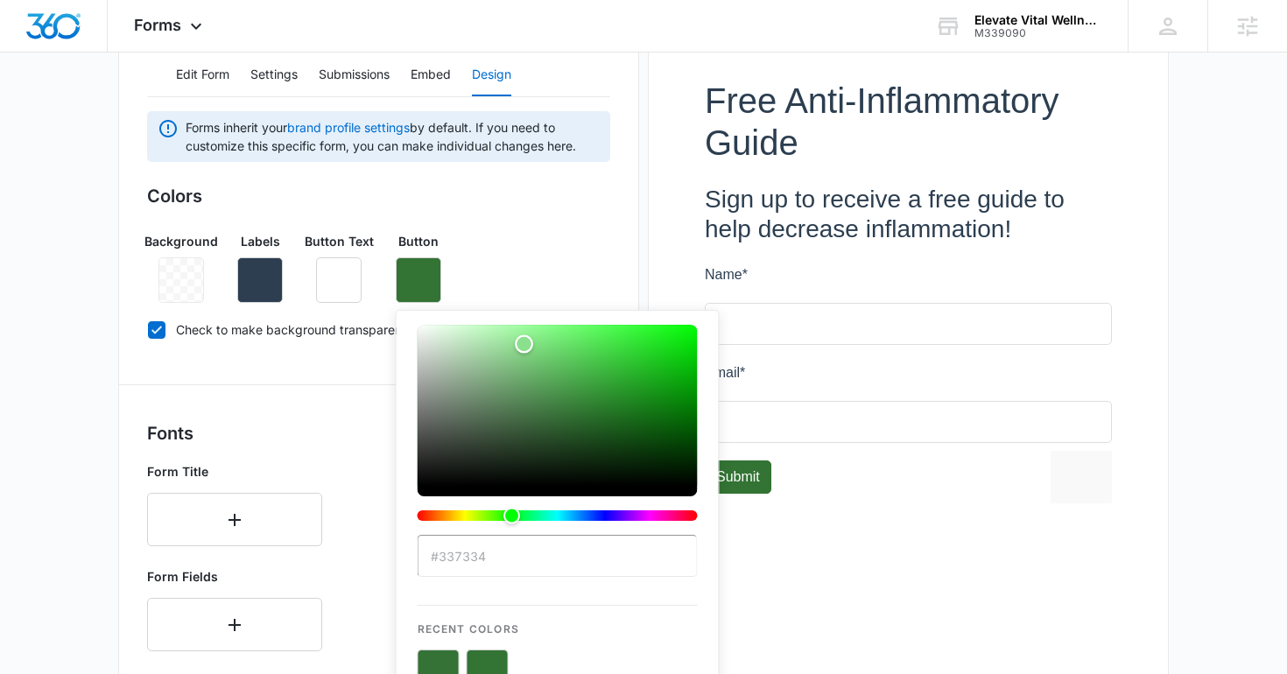
drag, startPoint x: 573, startPoint y: 413, endPoint x: 537, endPoint y: 353, distance: 70.7
click at [534, 352] on div "Color" at bounding box center [525, 344] width 18 height 18
click at [560, 378] on div "Color" at bounding box center [557, 405] width 280 height 161
click at [561, 403] on div "Color" at bounding box center [557, 405] width 280 height 161
click at [542, 403] on div "Color" at bounding box center [557, 405] width 280 height 161
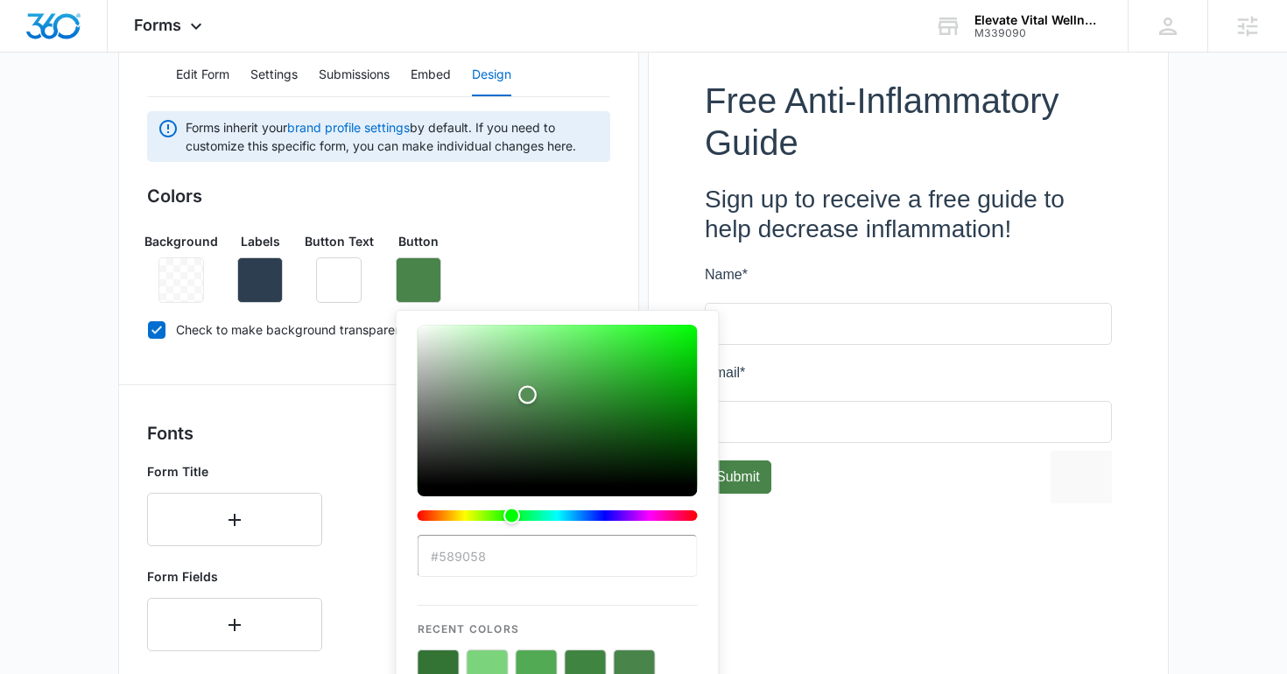
click at [527, 395] on div "Color" at bounding box center [557, 405] width 280 height 161
click at [519, 392] on div "Color" at bounding box center [519, 392] width 18 height 18
click at [491, 384] on div "Color" at bounding box center [557, 405] width 280 height 161
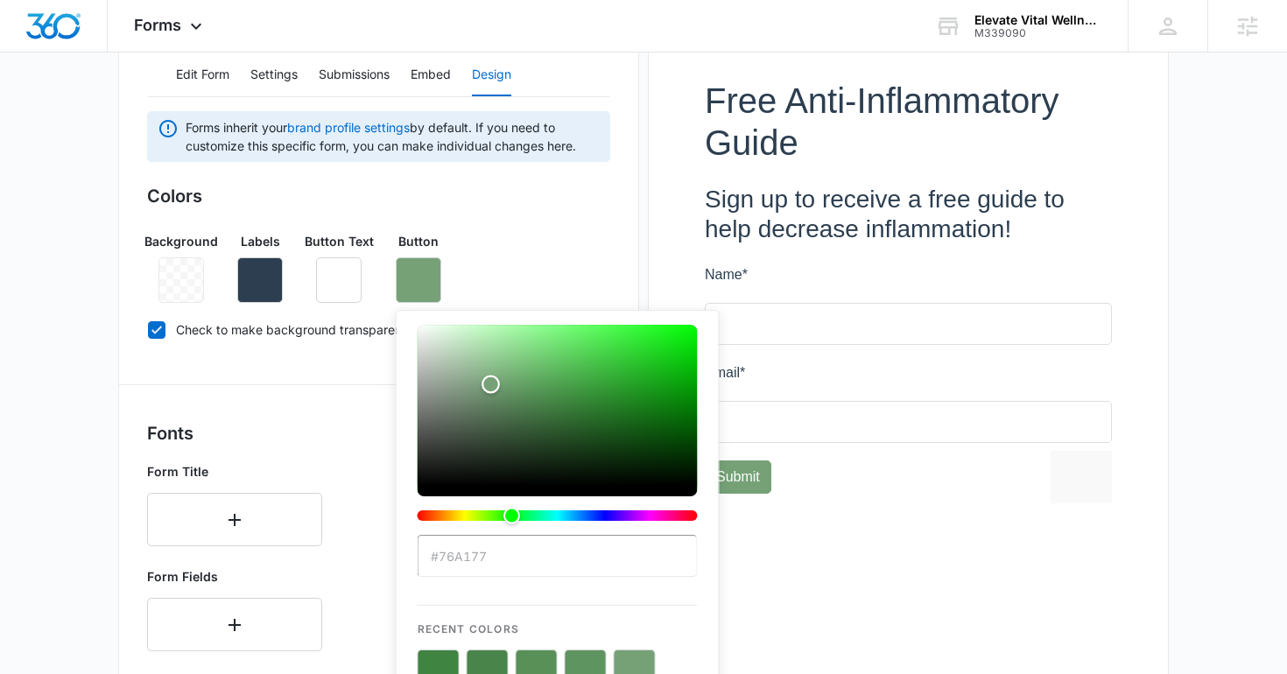
click at [469, 371] on div "Color" at bounding box center [557, 405] width 280 height 161
click at [469, 405] on div "Color" at bounding box center [557, 405] width 280 height 161
click at [484, 393] on div "Color" at bounding box center [557, 405] width 280 height 161
type input "#689369"
click at [498, 393] on div "Color" at bounding box center [557, 405] width 280 height 161
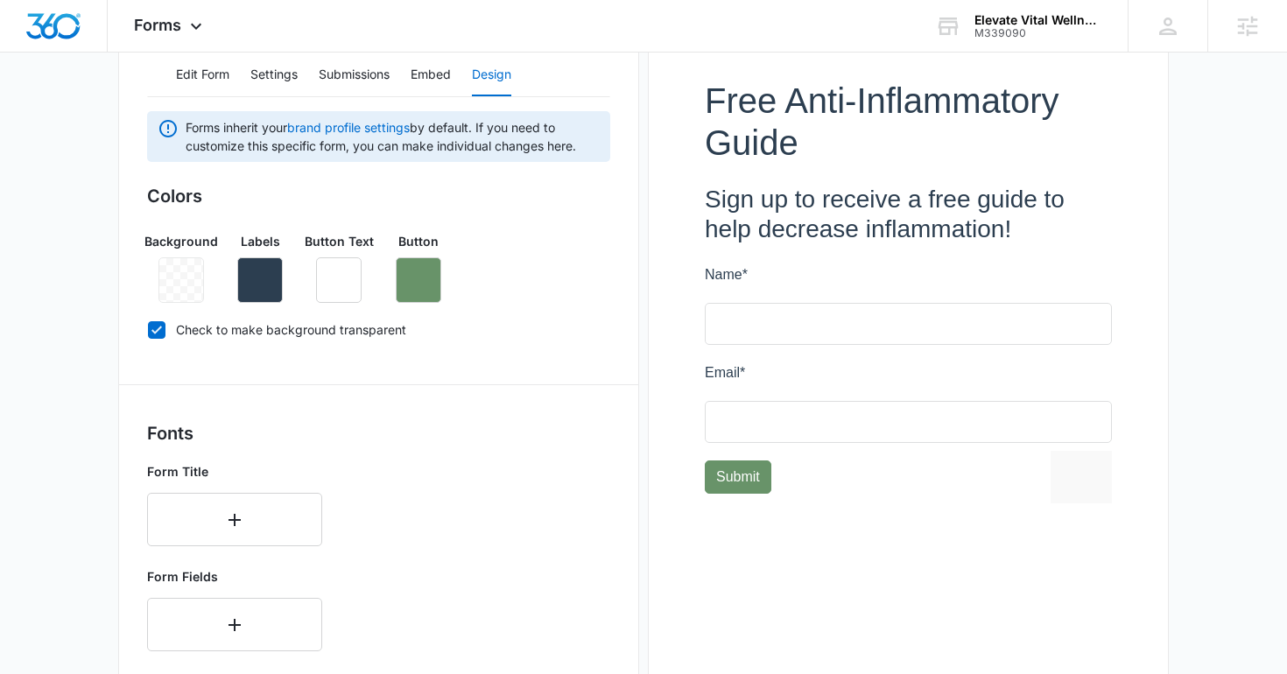
click at [792, 535] on div at bounding box center [908, 294] width 463 height 507
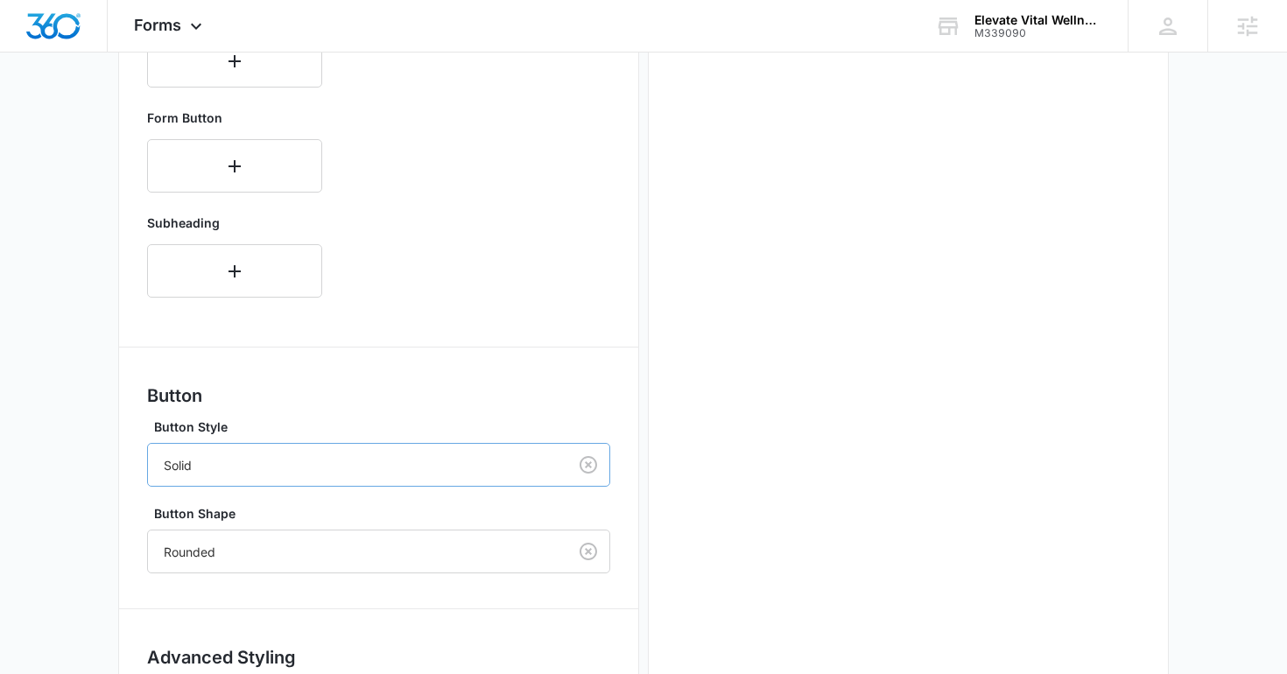
scroll to position [956, 0]
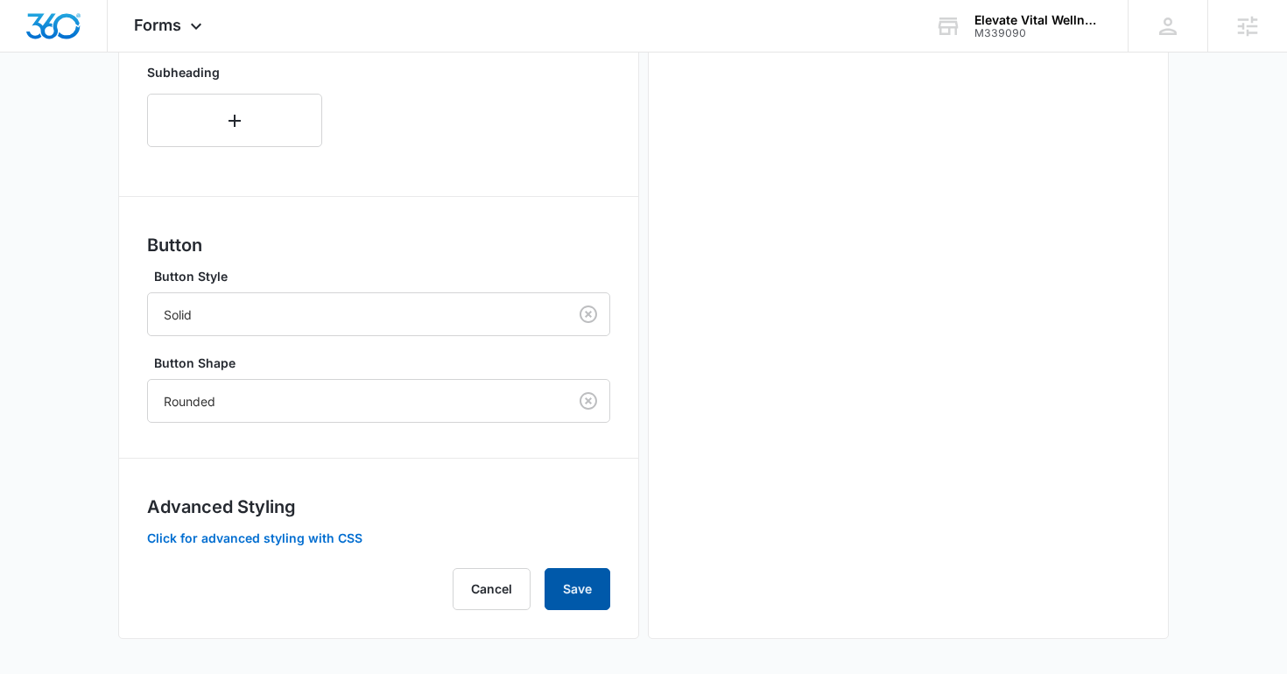
click at [588, 595] on button "Save" at bounding box center [577, 589] width 66 height 42
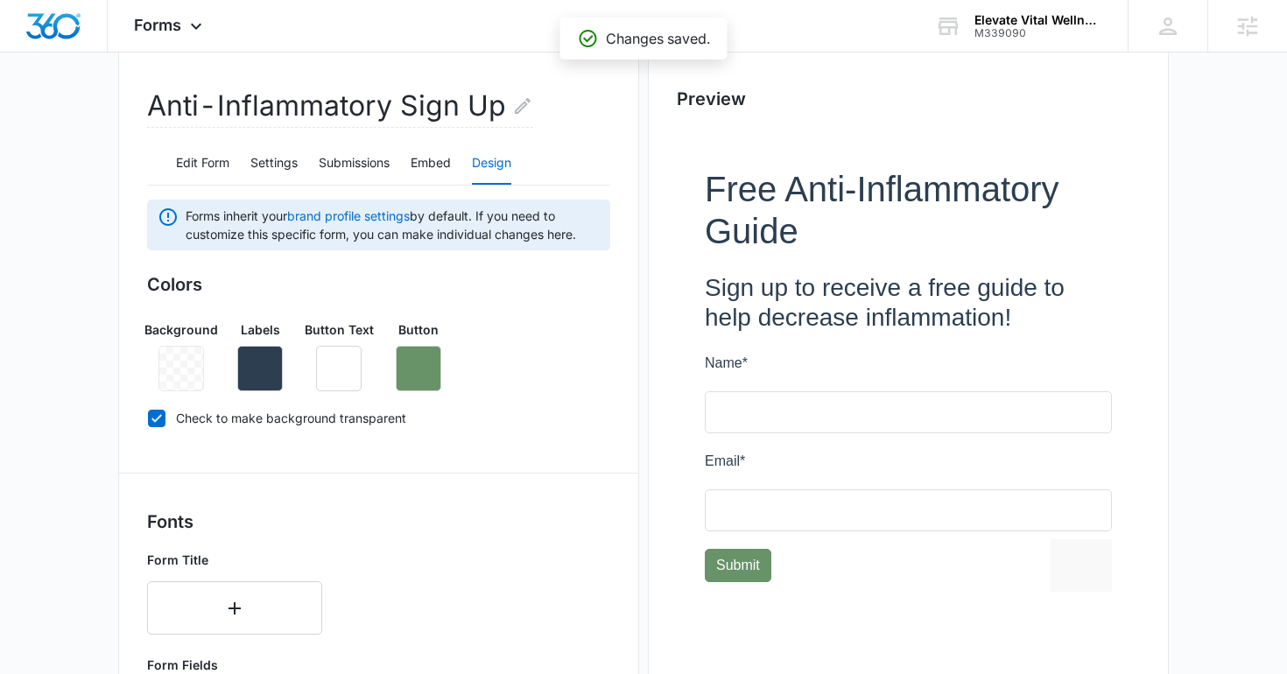
scroll to position [298, 0]
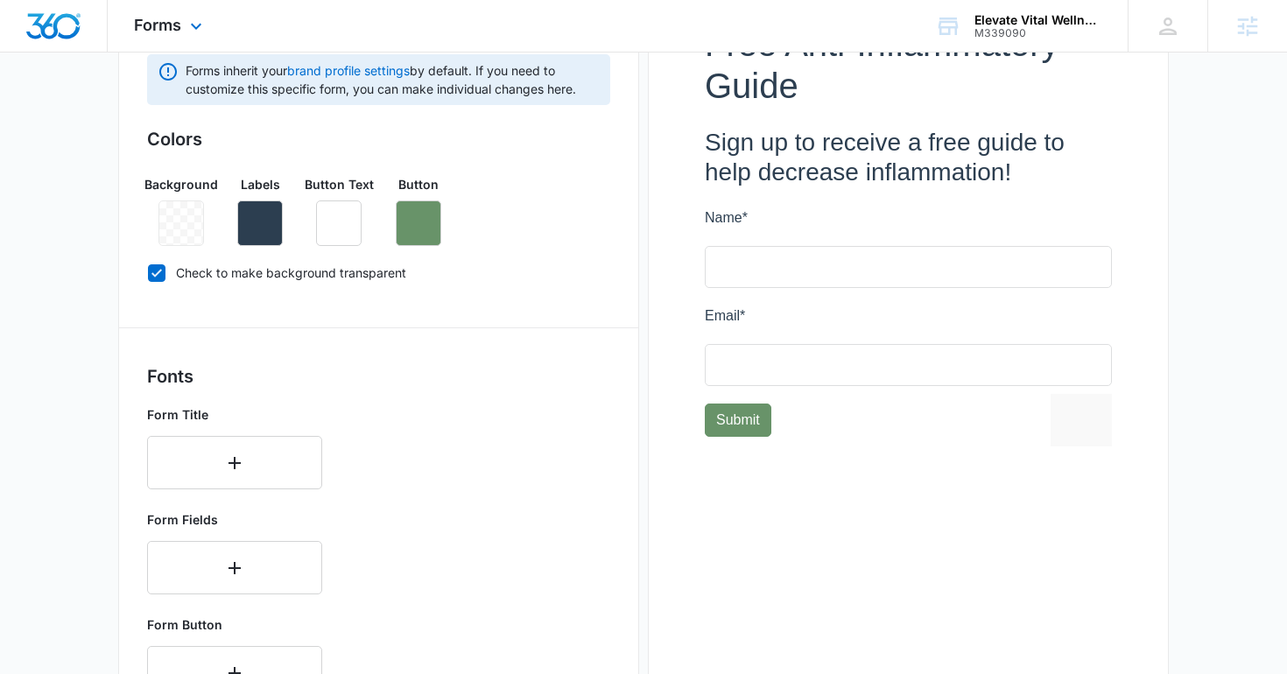
click at [145, 38] on div "Forms Apps Reputation Websites Forms CRM Email Social Shop Content Ads Intellig…" at bounding box center [170, 26] width 125 height 52
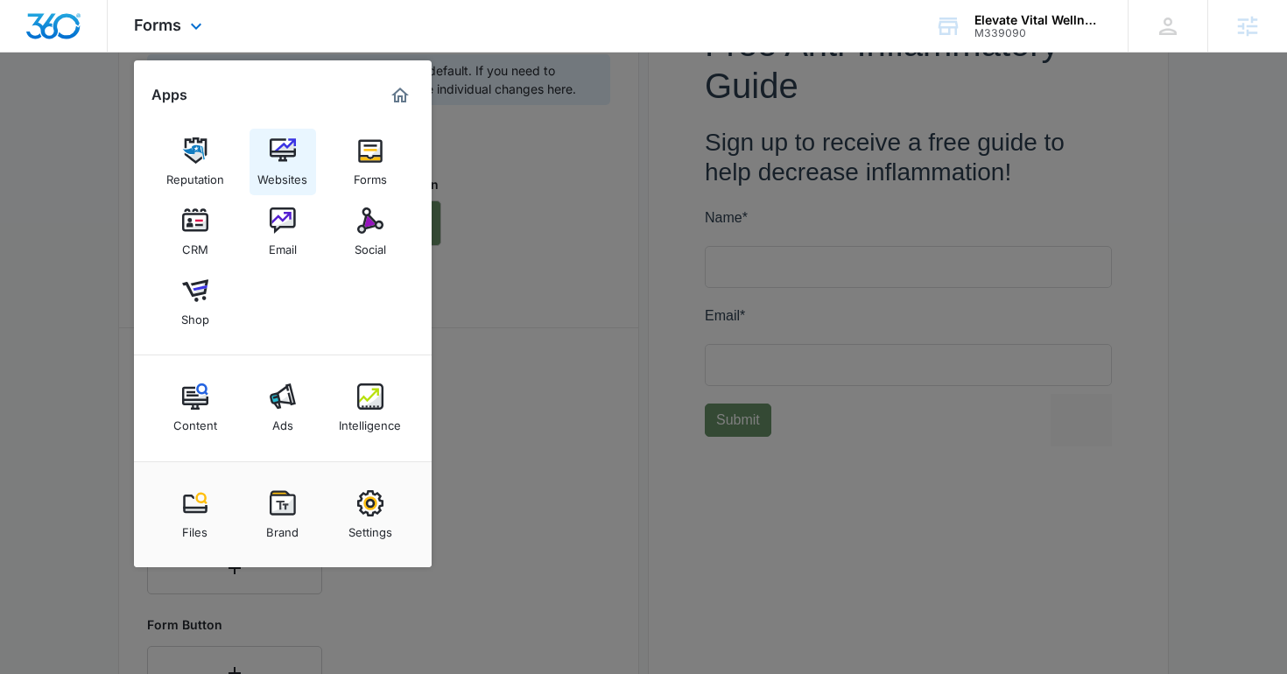
click at [291, 147] on img at bounding box center [283, 150] width 26 height 26
